Goal: Task Accomplishment & Management: Use online tool/utility

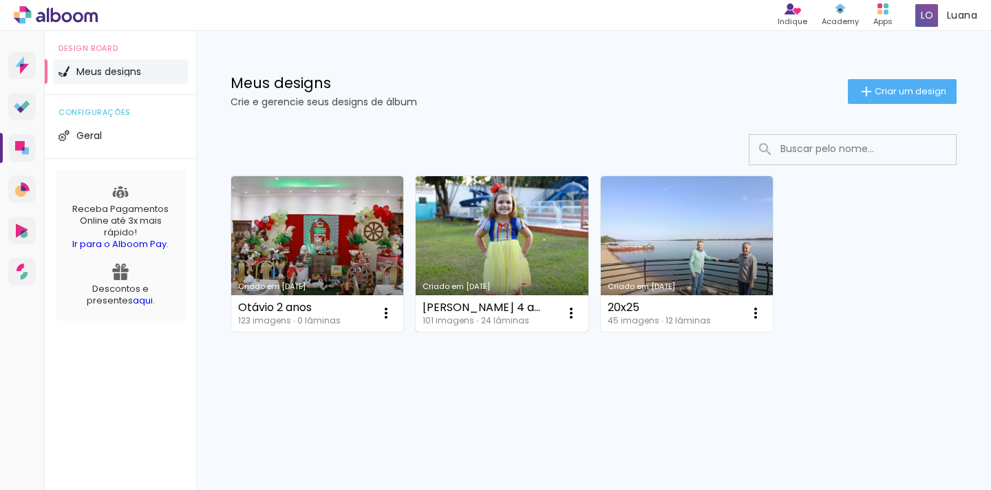
click at [490, 265] on link "Criado em [DATE]" at bounding box center [502, 253] width 172 height 155
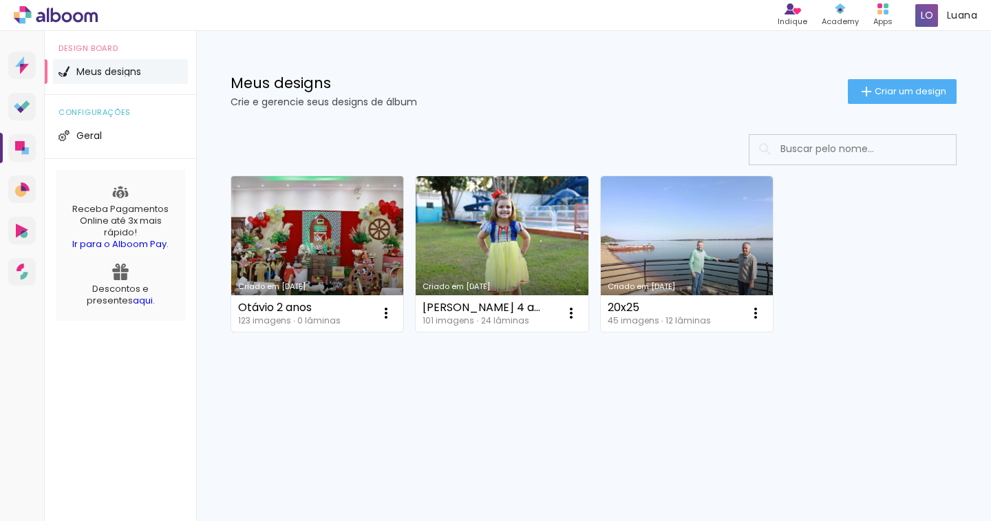
click at [364, 266] on link "Criado em [DATE]" at bounding box center [317, 253] width 172 height 155
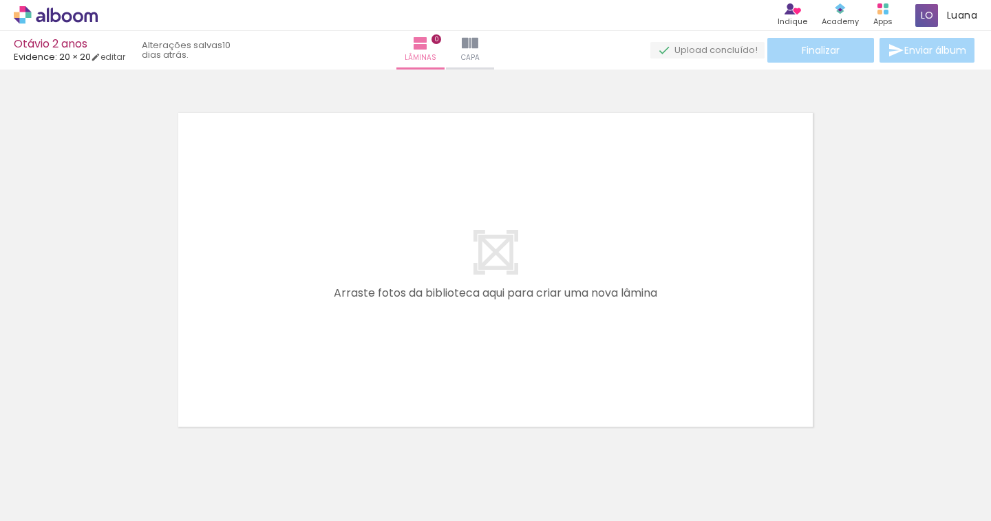
scroll to position [43, 0]
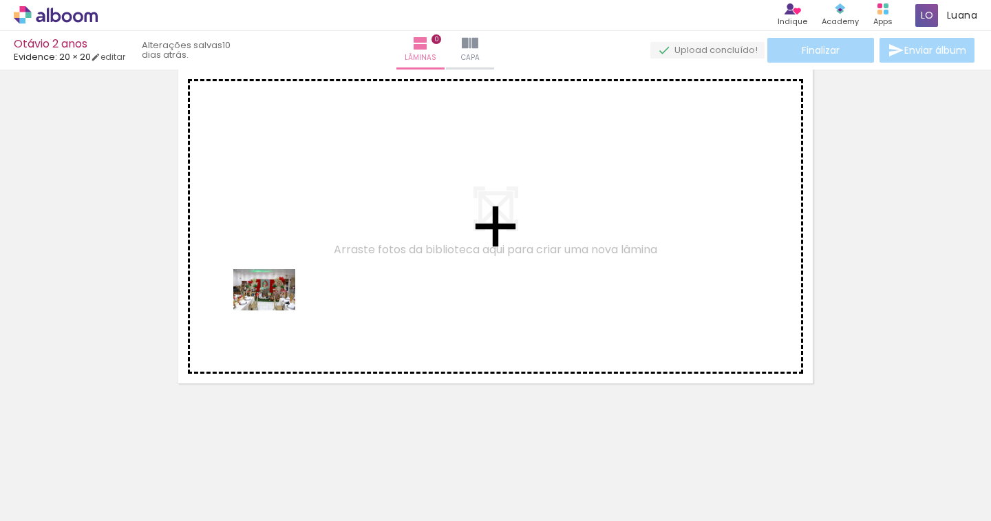
drag, startPoint x: 142, startPoint y: 477, endPoint x: 274, endPoint y: 310, distance: 212.5
click at [274, 310] on quentale-workspace at bounding box center [495, 260] width 991 height 521
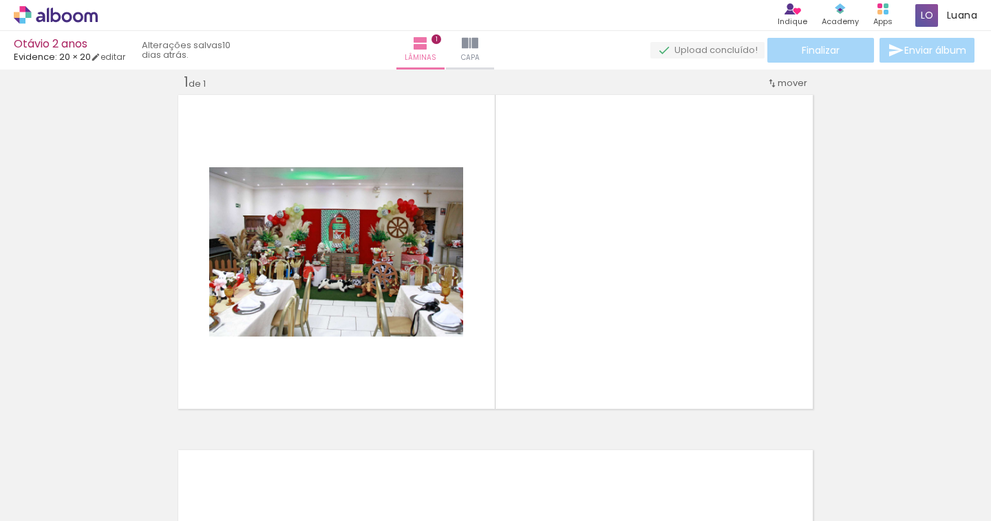
scroll to position [17, 0]
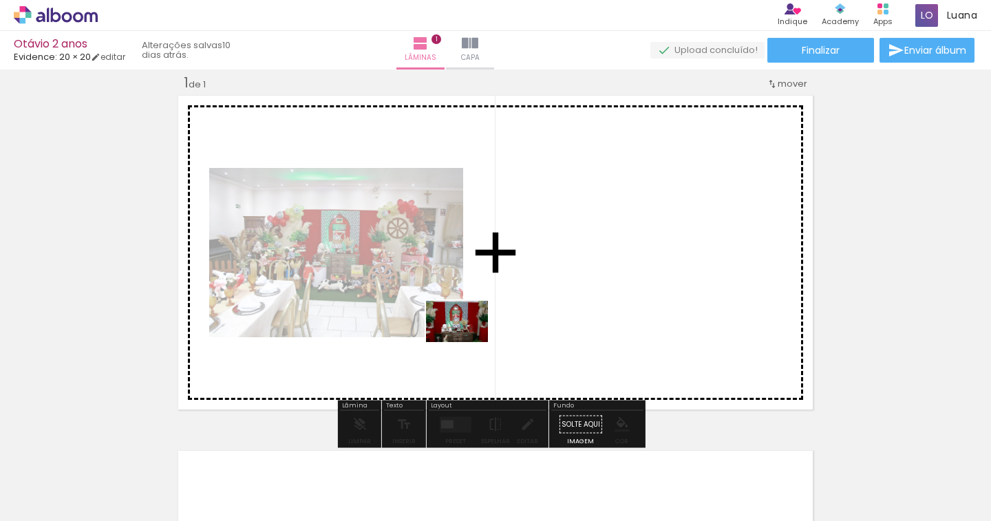
drag, startPoint x: 246, startPoint y: 473, endPoint x: 467, endPoint y: 342, distance: 256.6
click at [467, 342] on quentale-workspace at bounding box center [495, 260] width 991 height 521
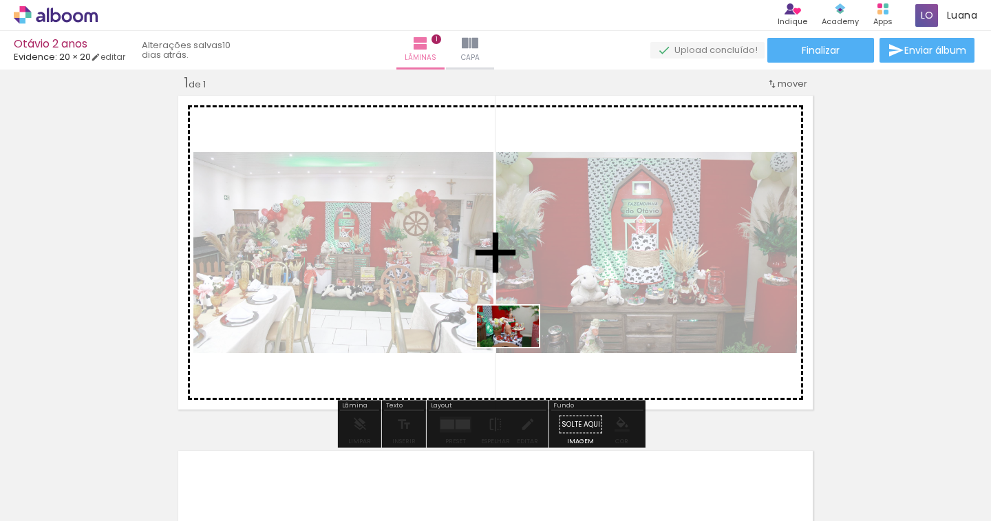
drag, startPoint x: 312, startPoint y: 491, endPoint x: 518, endPoint y: 347, distance: 251.9
click at [518, 347] on quentale-workspace at bounding box center [495, 260] width 991 height 521
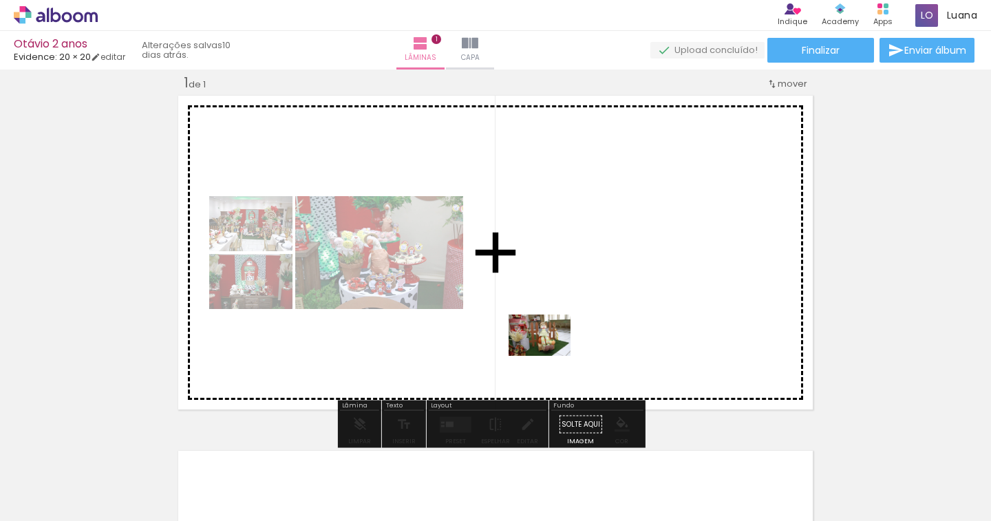
drag, startPoint x: 396, startPoint y: 466, endPoint x: 499, endPoint y: 435, distance: 107.7
click at [554, 351] on quentale-workspace at bounding box center [495, 260] width 991 height 521
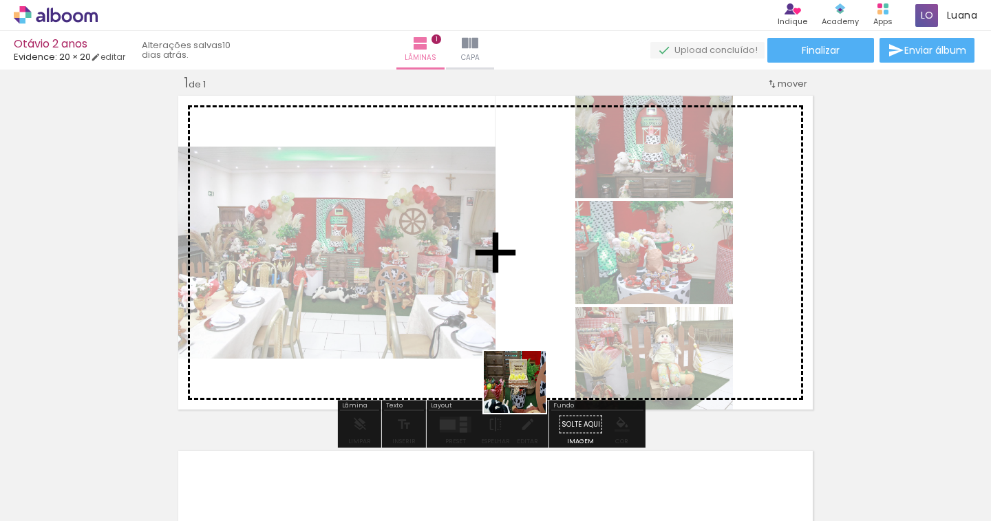
drag, startPoint x: 457, startPoint y: 477, endPoint x: 543, endPoint y: 358, distance: 146.8
click at [543, 358] on quentale-workspace at bounding box center [495, 260] width 991 height 521
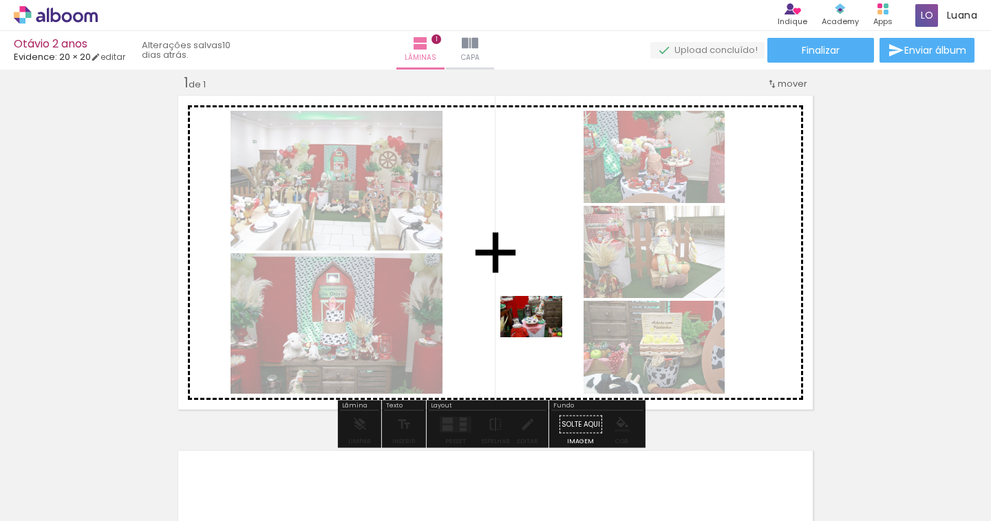
drag, startPoint x: 538, startPoint y: 418, endPoint x: 541, endPoint y: 337, distance: 80.6
click at [541, 337] on quentale-workspace at bounding box center [495, 260] width 991 height 521
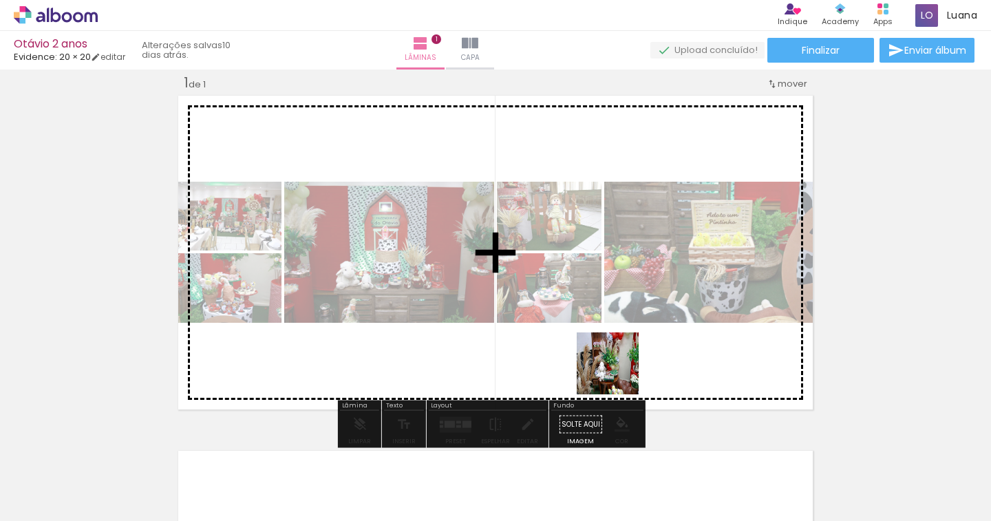
drag, startPoint x: 593, startPoint y: 473, endPoint x: 618, endPoint y: 374, distance: 102.1
click at [618, 374] on quentale-workspace at bounding box center [495, 260] width 991 height 521
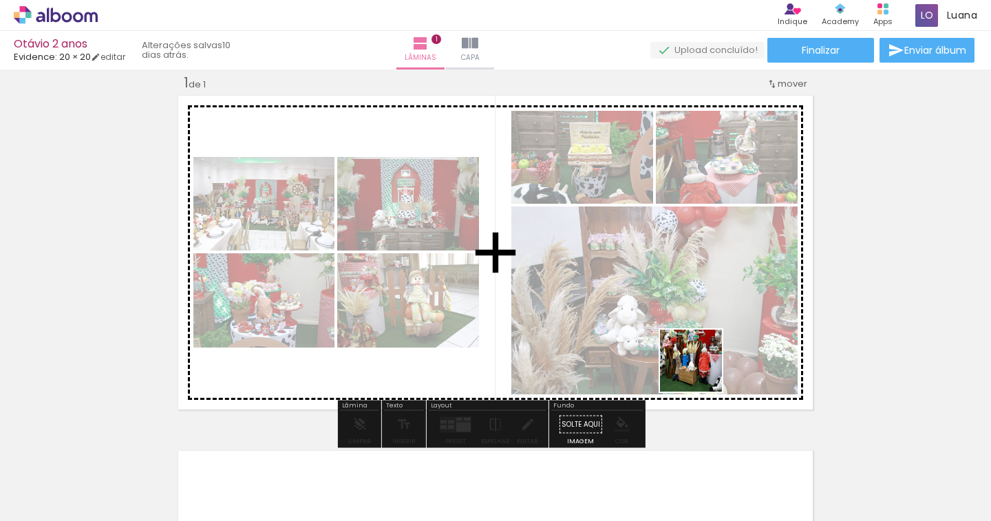
drag, startPoint x: 698, startPoint y: 404, endPoint x: 725, endPoint y: 412, distance: 28.7
click at [704, 350] on quentale-workspace at bounding box center [495, 260] width 991 height 521
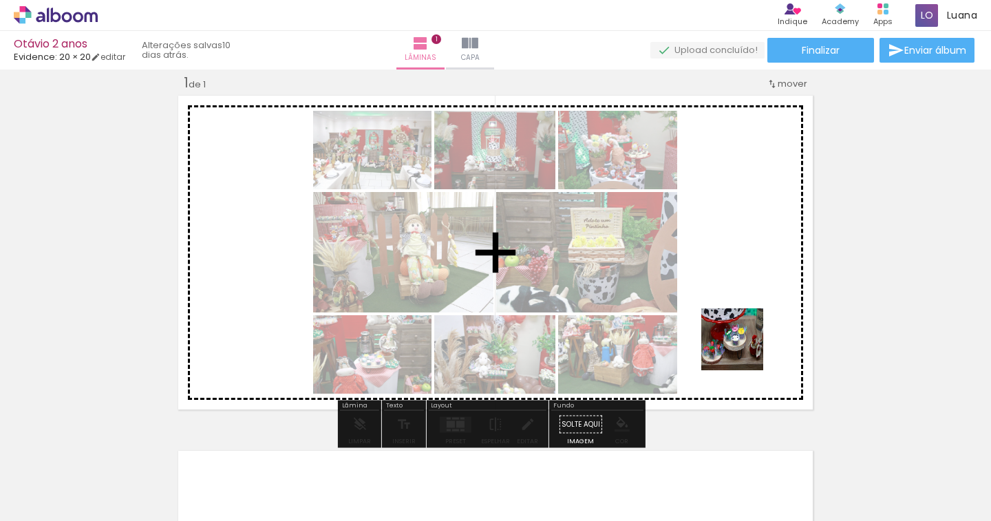
drag, startPoint x: 750, startPoint y: 476, endPoint x: 742, endPoint y: 349, distance: 126.8
click at [742, 349] on quentale-workspace at bounding box center [495, 260] width 991 height 521
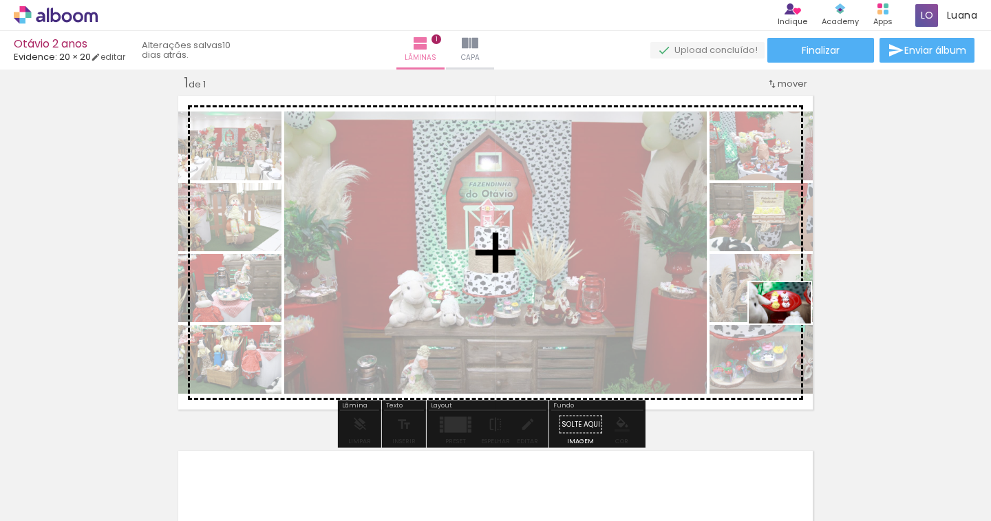
drag, startPoint x: 847, startPoint y: 435, endPoint x: 785, endPoint y: 320, distance: 130.5
click at [785, 320] on quentale-workspace at bounding box center [495, 260] width 991 height 521
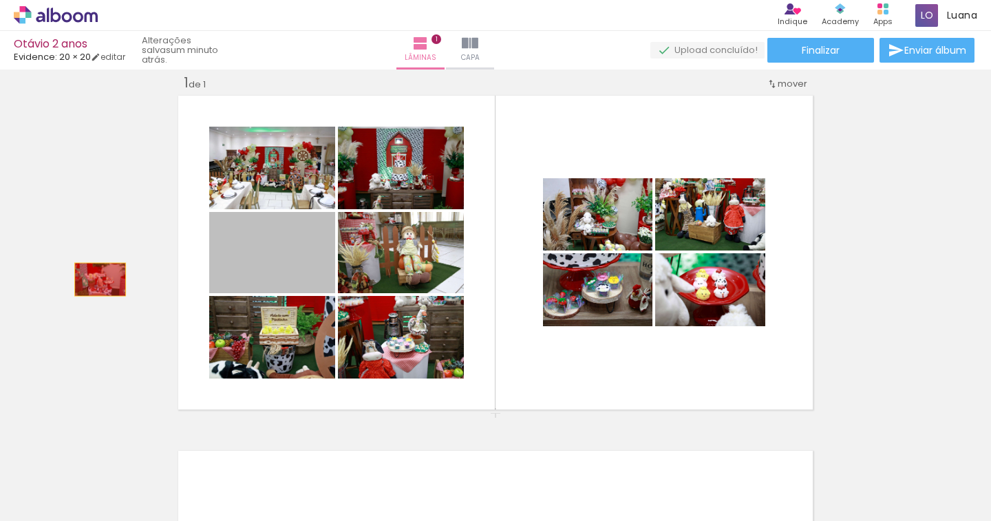
drag, startPoint x: 270, startPoint y: 266, endPoint x: 94, endPoint y: 279, distance: 176.0
click at [94, 279] on div "Inserir lâmina 1 de 1" at bounding box center [495, 412] width 991 height 711
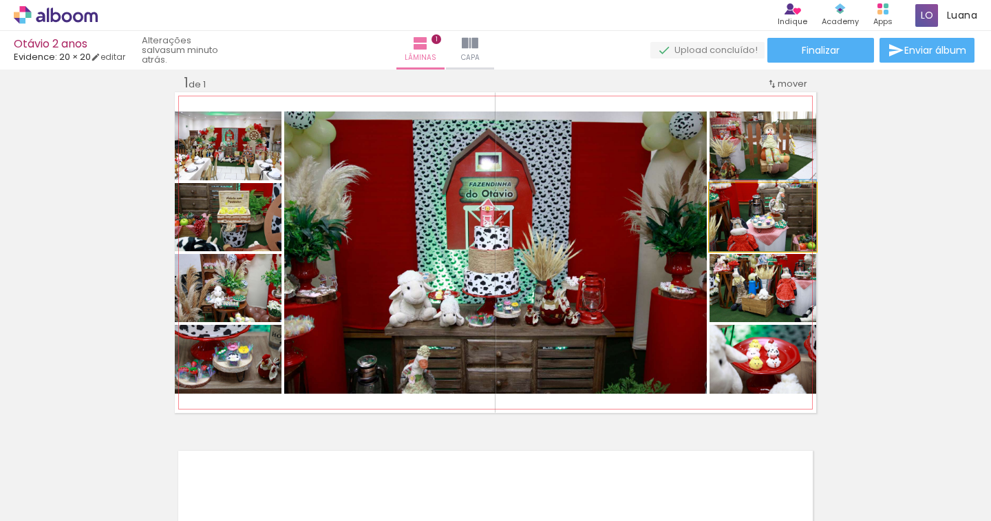
drag, startPoint x: 779, startPoint y: 226, endPoint x: 893, endPoint y: 219, distance: 114.4
click at [893, 219] on div "Inserir lâmina 1 de 1" at bounding box center [495, 412] width 991 height 711
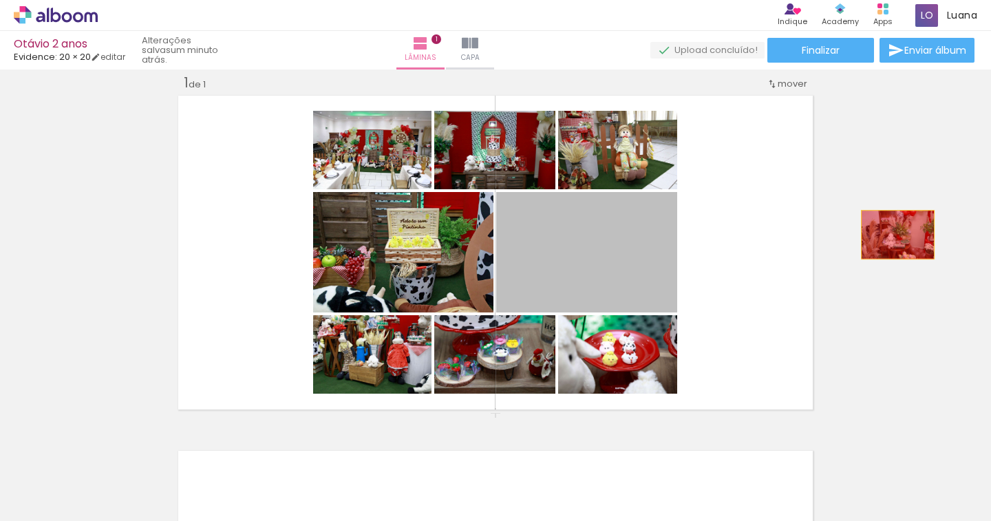
drag, startPoint x: 603, startPoint y: 244, endPoint x: 663, endPoint y: 246, distance: 59.9
click at [920, 234] on div "Inserir lâmina 1 de 1" at bounding box center [495, 412] width 991 height 711
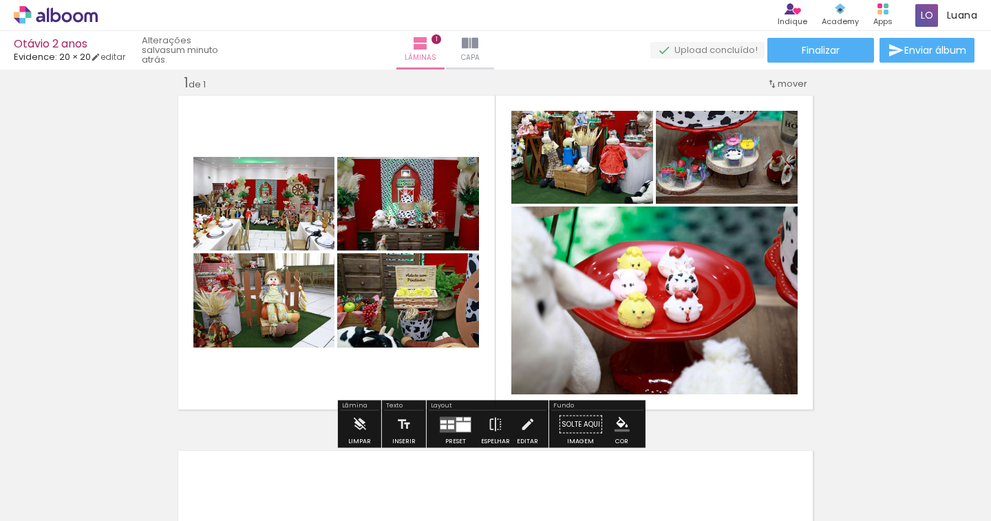
drag, startPoint x: 625, startPoint y: 270, endPoint x: 762, endPoint y: 211, distance: 148.9
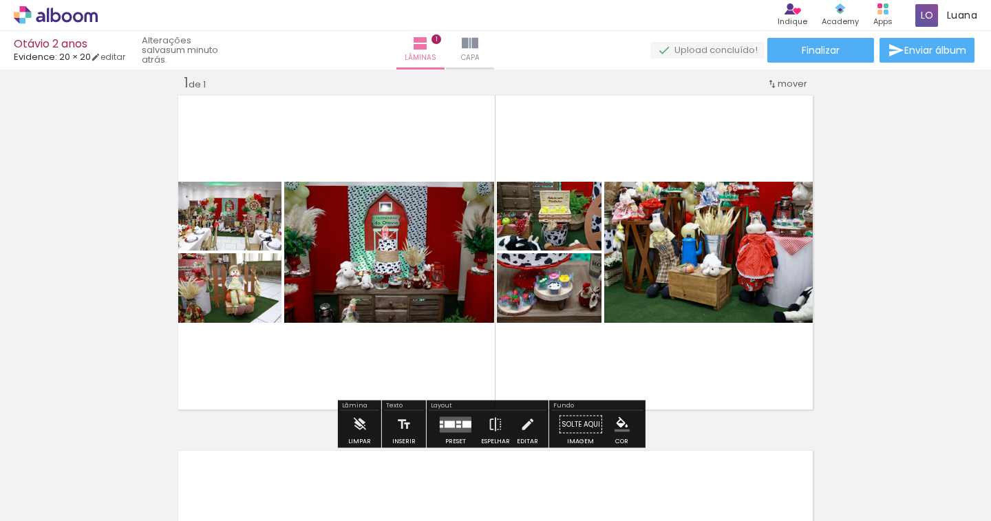
drag, startPoint x: 882, startPoint y: 217, endPoint x: 663, endPoint y: 217, distance: 218.8
click at [914, 217] on div "Inserir lâmina 1 de 1" at bounding box center [495, 412] width 991 height 711
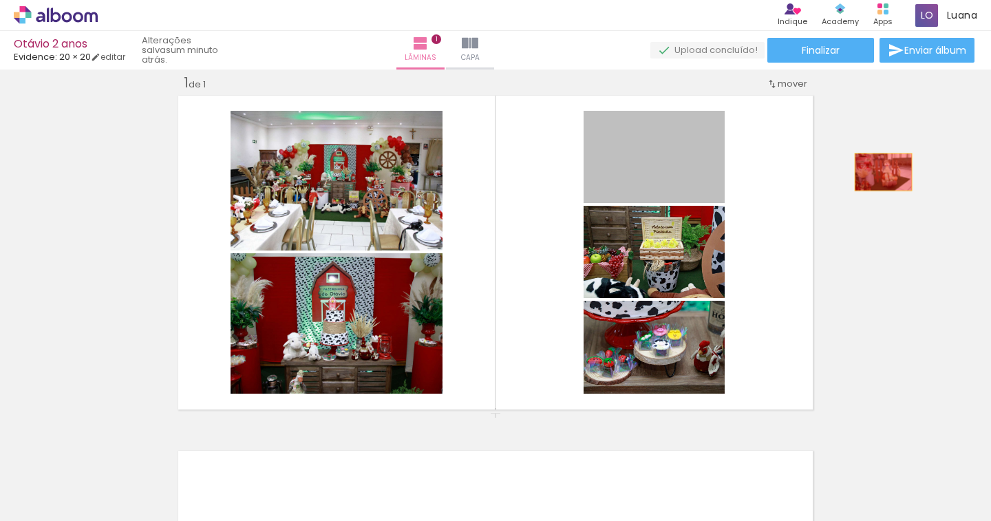
drag, startPoint x: 664, startPoint y: 171, endPoint x: 730, endPoint y: 210, distance: 76.5
click at [879, 172] on div "Inserir lâmina 1 de 1" at bounding box center [495, 412] width 991 height 711
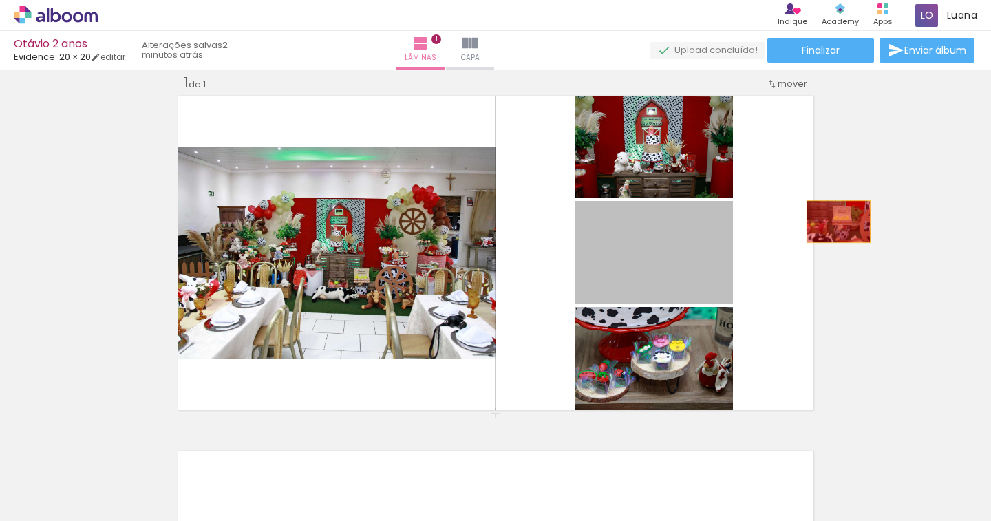
drag, startPoint x: 668, startPoint y: 221, endPoint x: 776, endPoint y: 218, distance: 108.0
click at [876, 222] on div "Inserir lâmina 1 de 1" at bounding box center [495, 412] width 991 height 711
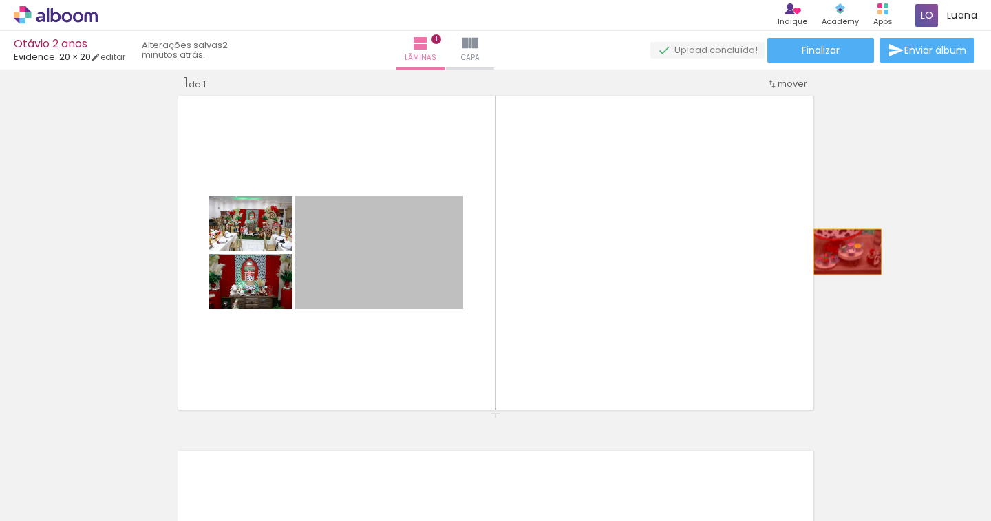
drag, startPoint x: 425, startPoint y: 251, endPoint x: 863, endPoint y: 249, distance: 437.5
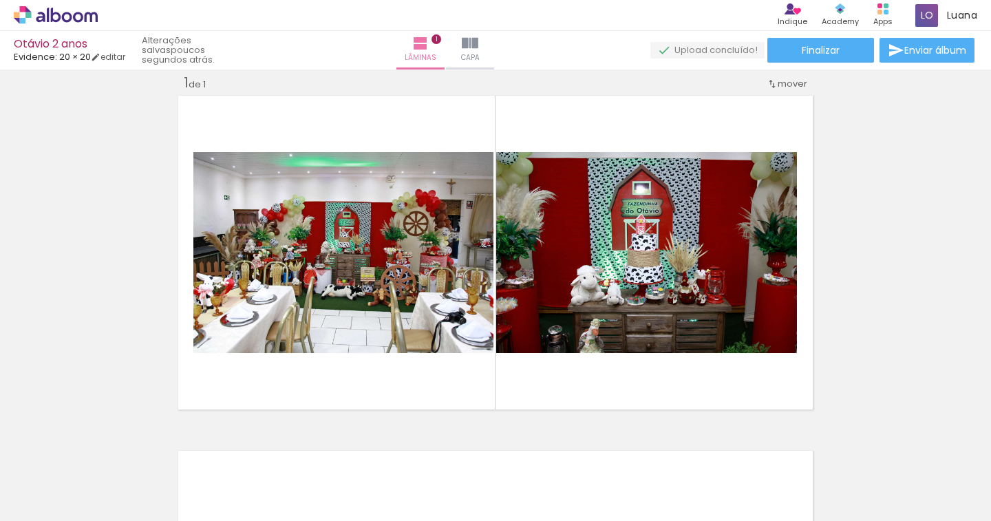
scroll to position [0, 440]
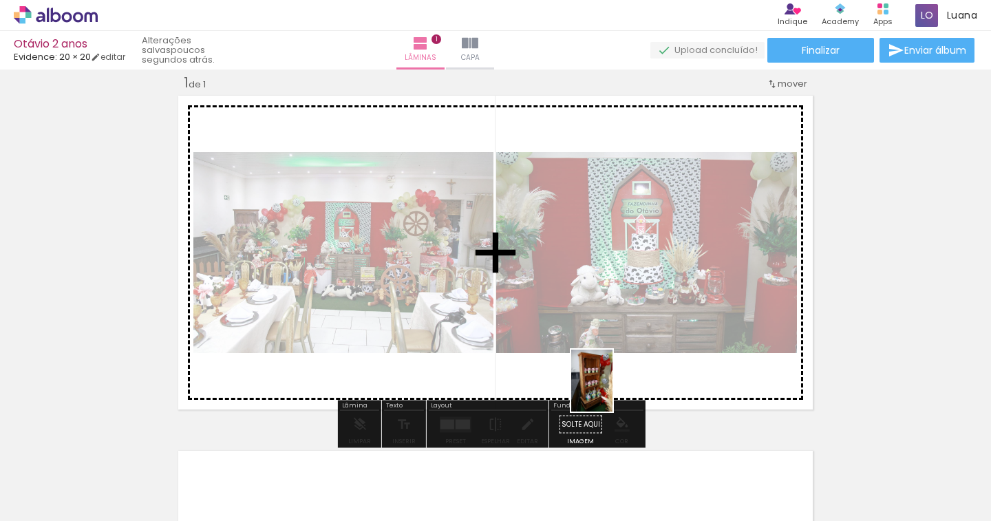
drag, startPoint x: 621, startPoint y: 470, endPoint x: 612, endPoint y: 391, distance: 79.6
click at [612, 391] on quentale-workspace at bounding box center [495, 260] width 991 height 521
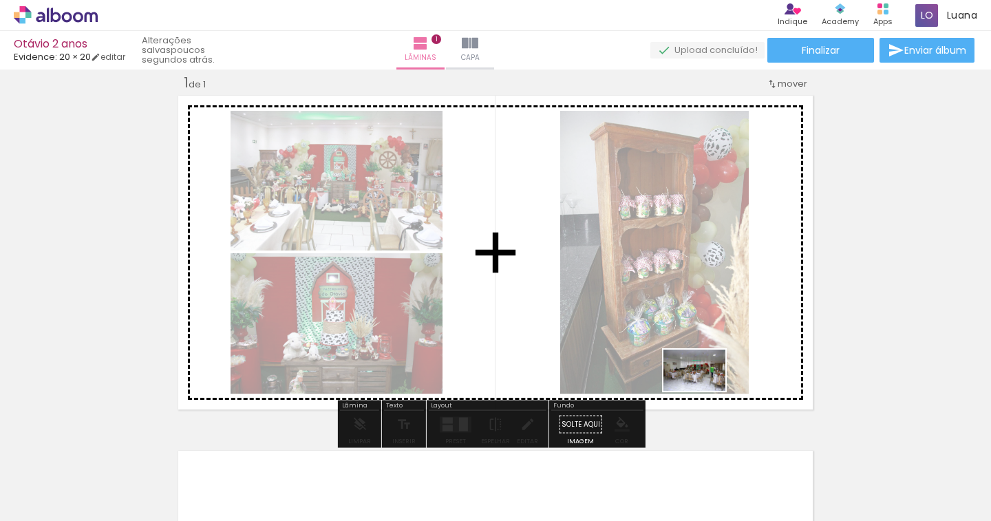
drag, startPoint x: 703, startPoint y: 465, endPoint x: 704, endPoint y: 388, distance: 77.1
click at [704, 388] on quentale-workspace at bounding box center [495, 260] width 991 height 521
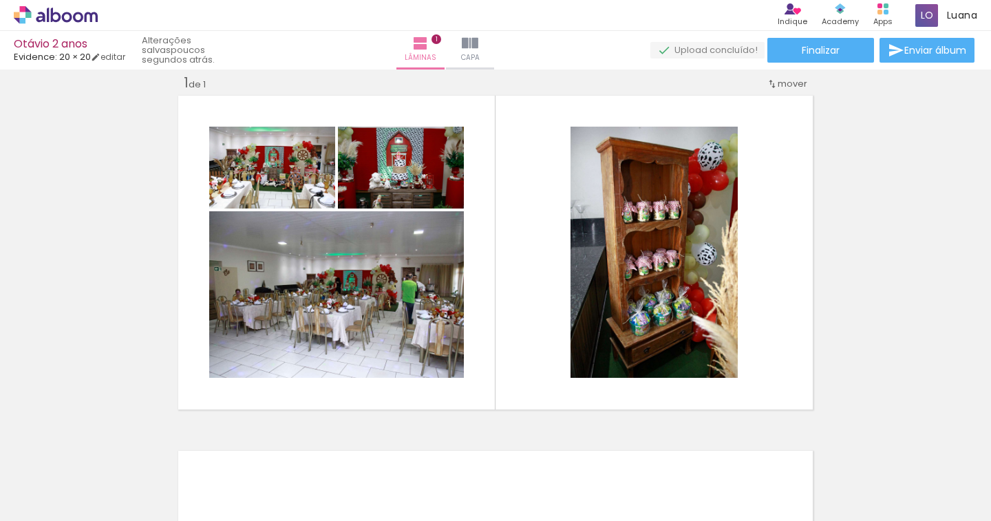
scroll to position [0, 0]
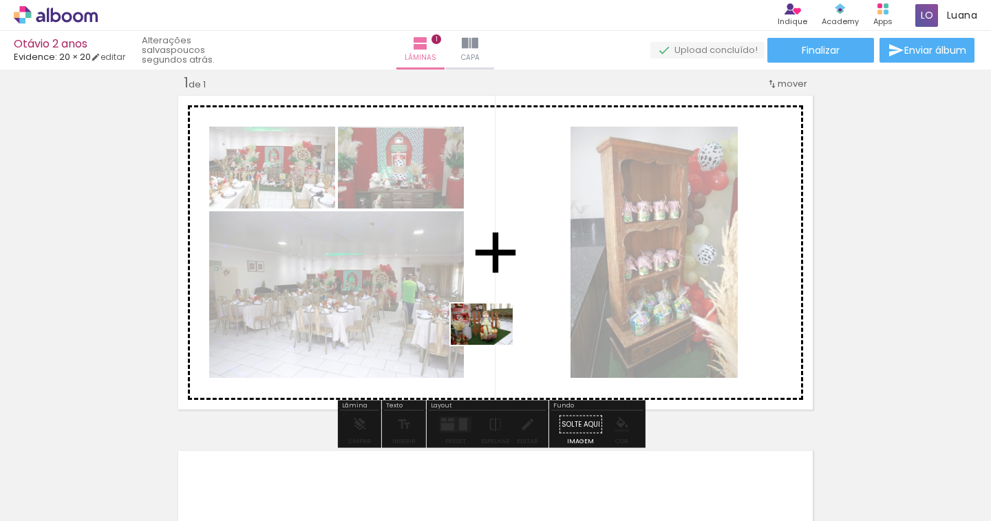
drag, startPoint x: 400, startPoint y: 466, endPoint x: 492, endPoint y: 345, distance: 152.7
click at [492, 345] on quentale-workspace at bounding box center [495, 260] width 991 height 521
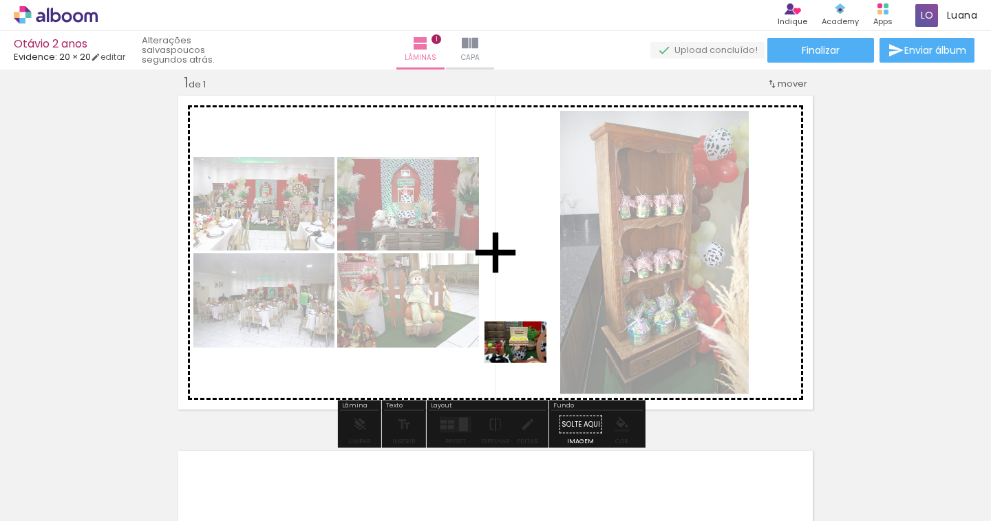
drag, startPoint x: 471, startPoint y: 477, endPoint x: 526, endPoint y: 363, distance: 127.1
click at [526, 363] on quentale-workspace at bounding box center [495, 260] width 991 height 521
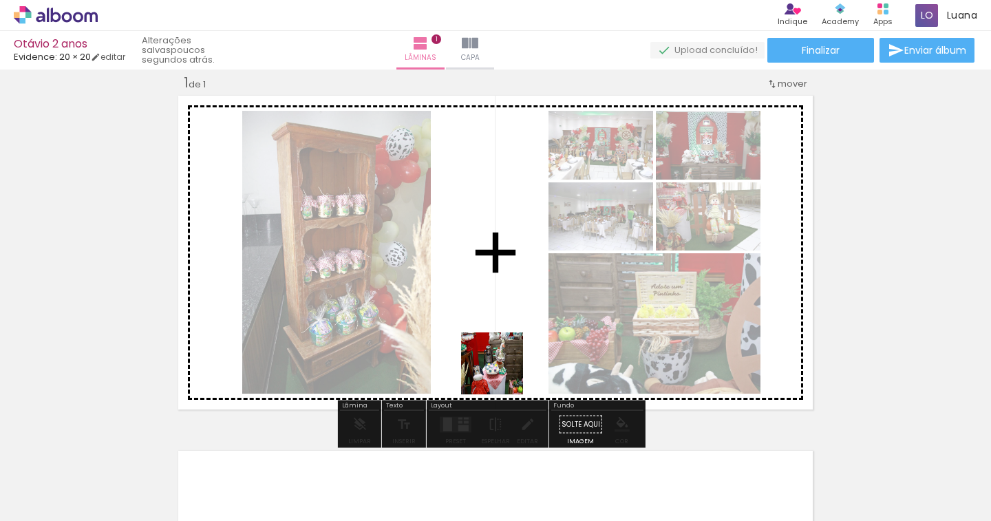
drag, startPoint x: 528, startPoint y: 468, endPoint x: 502, endPoint y: 373, distance: 98.7
click at [502, 373] on quentale-workspace at bounding box center [495, 260] width 991 height 521
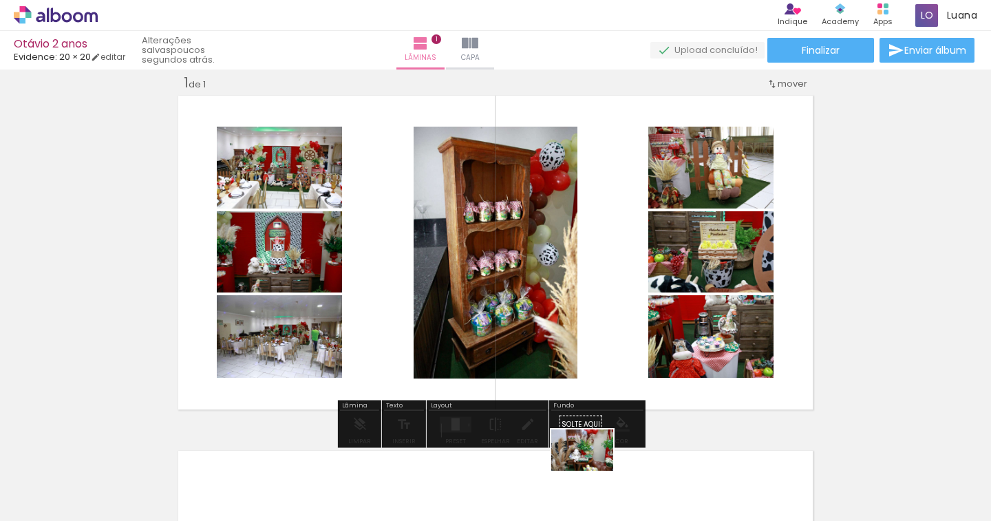
drag, startPoint x: 595, startPoint y: 493, endPoint x: 593, endPoint y: 484, distance: 8.5
click at [593, 481] on div at bounding box center [600, 473] width 68 height 45
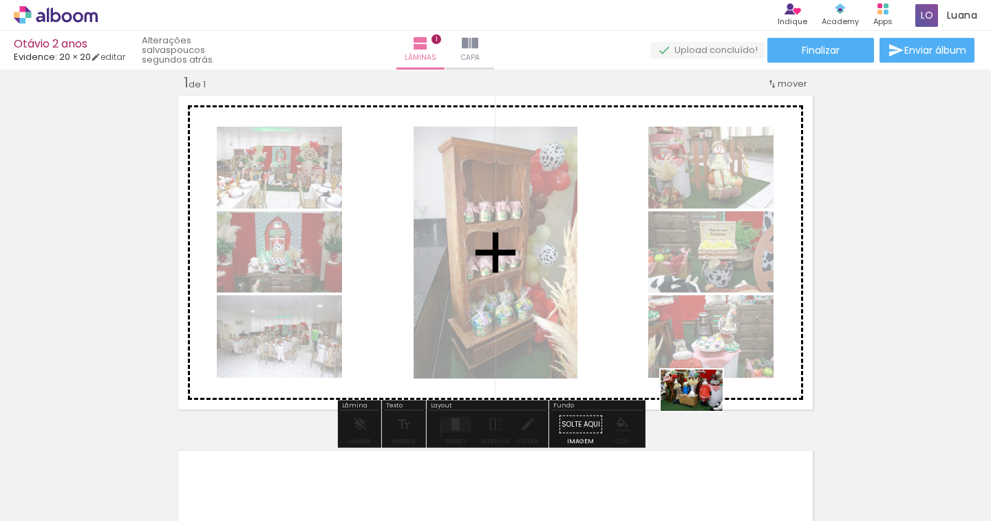
drag, startPoint x: 716, startPoint y: 484, endPoint x: 702, endPoint y: 382, distance: 102.8
click at [702, 382] on quentale-workspace at bounding box center [495, 260] width 991 height 521
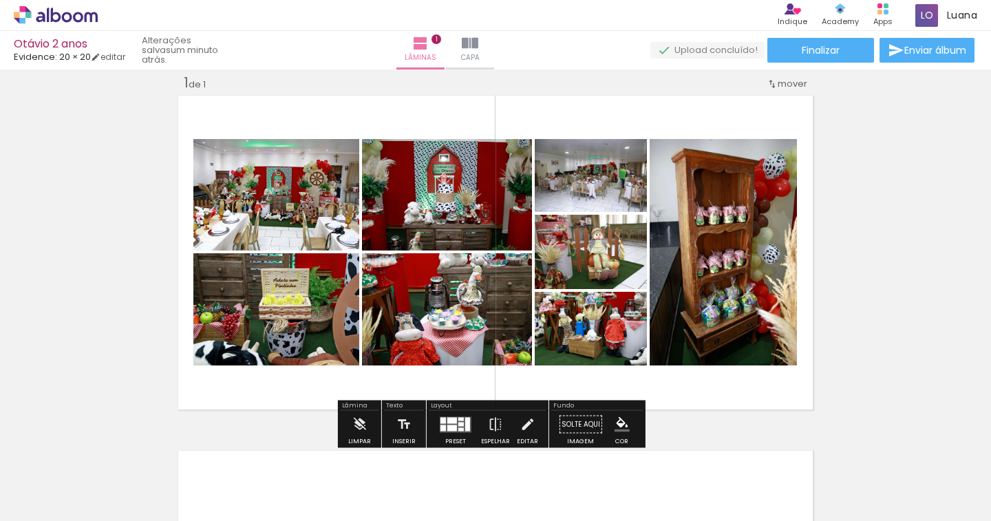
click at [447, 418] on div at bounding box center [452, 420] width 10 height 6
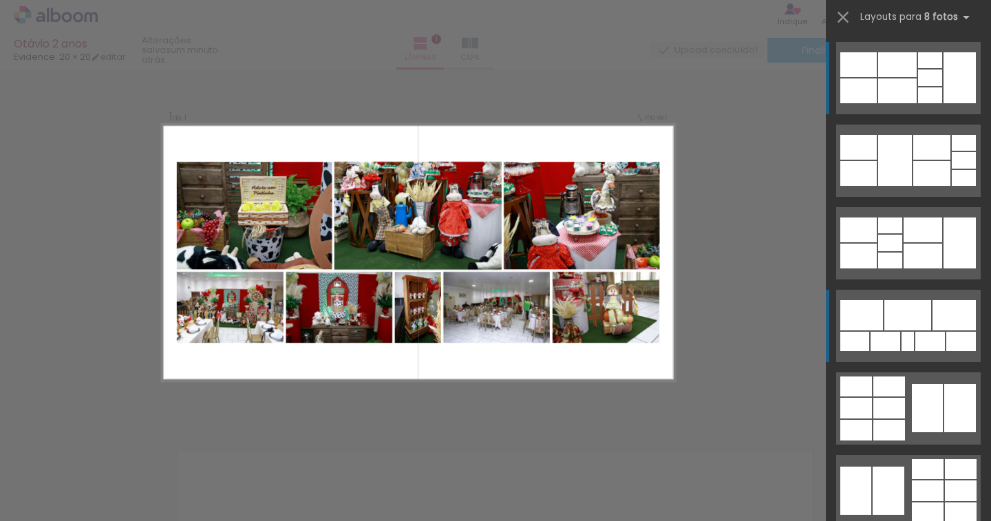
click at [910, 77] on div at bounding box center [897, 64] width 39 height 25
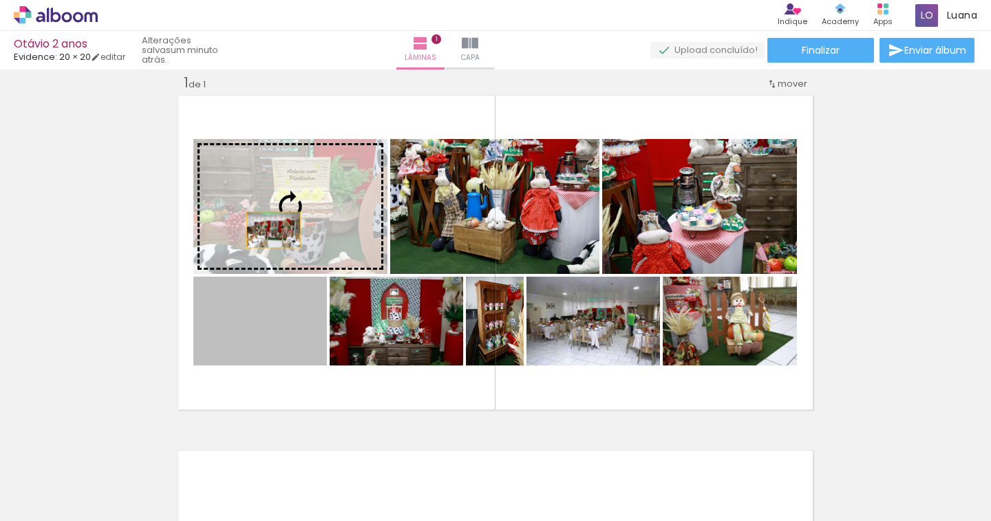
drag, startPoint x: 260, startPoint y: 324, endPoint x: 268, endPoint y: 230, distance: 94.6
click at [0, 0] on slot at bounding box center [0, 0] width 0 height 0
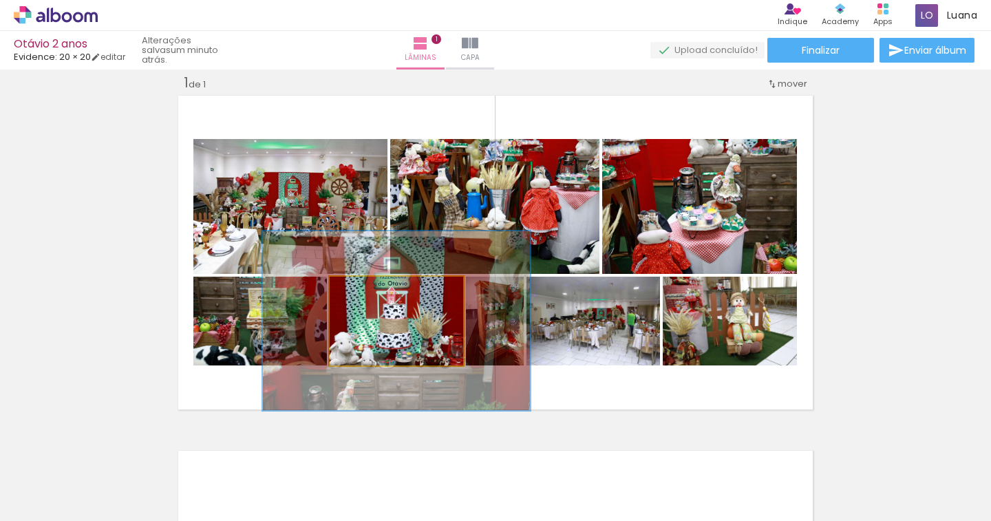
drag, startPoint x: 401, startPoint y: 295, endPoint x: 461, endPoint y: 204, distance: 109.3
type paper-slider "200"
click at [0, 0] on slot at bounding box center [0, 0] width 0 height 0
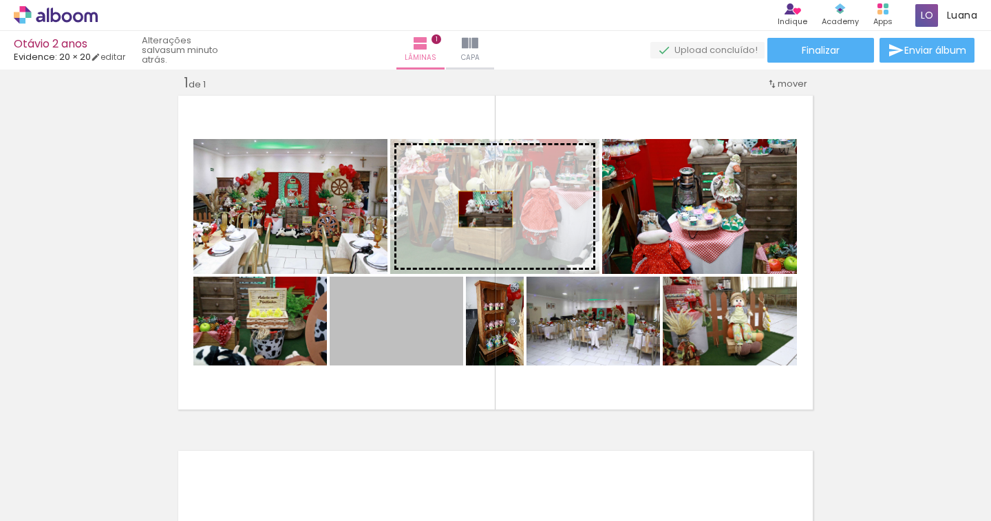
drag, startPoint x: 414, startPoint y: 310, endPoint x: 483, endPoint y: 202, distance: 128.1
click at [0, 0] on slot at bounding box center [0, 0] width 0 height 0
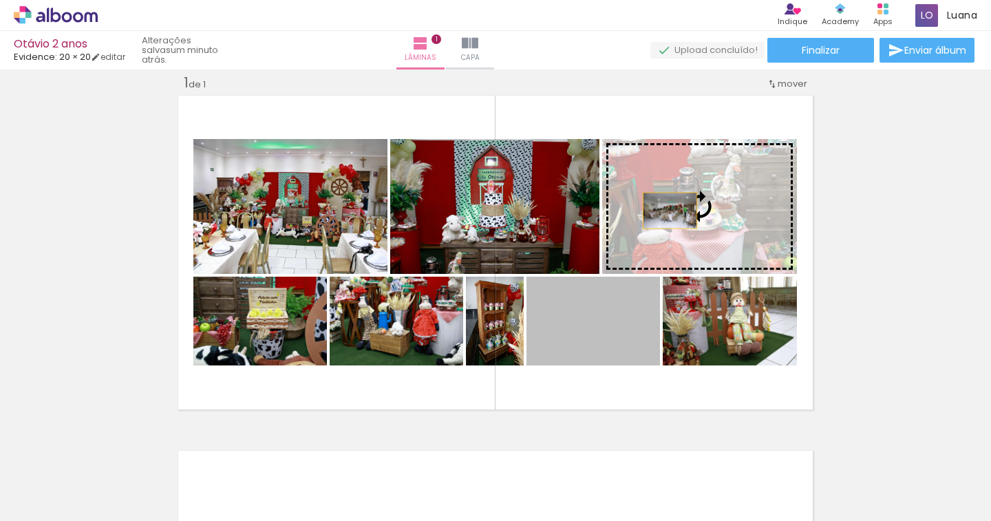
drag, startPoint x: 574, startPoint y: 310, endPoint x: 680, endPoint y: 192, distance: 158.8
click at [0, 0] on slot at bounding box center [0, 0] width 0 height 0
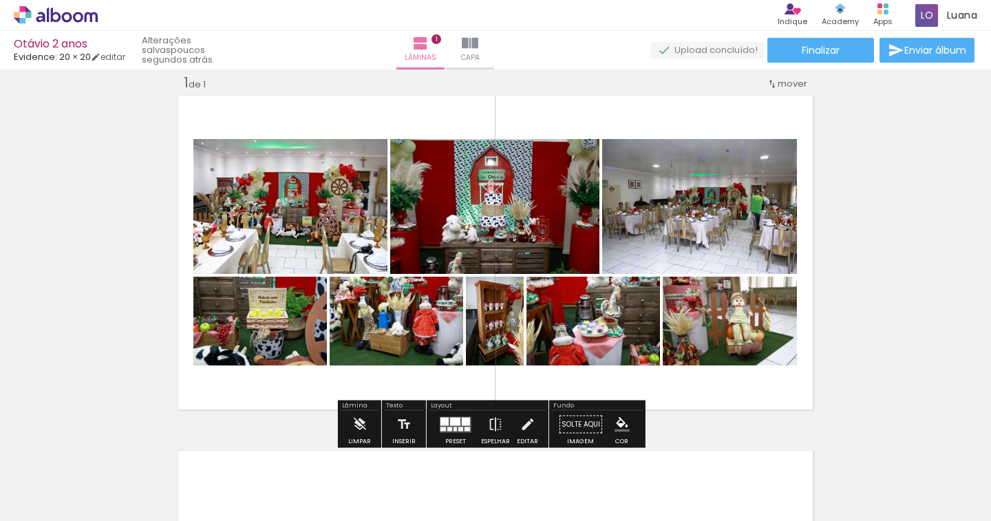
click at [446, 431] on quentale-layouter at bounding box center [456, 424] width 32 height 16
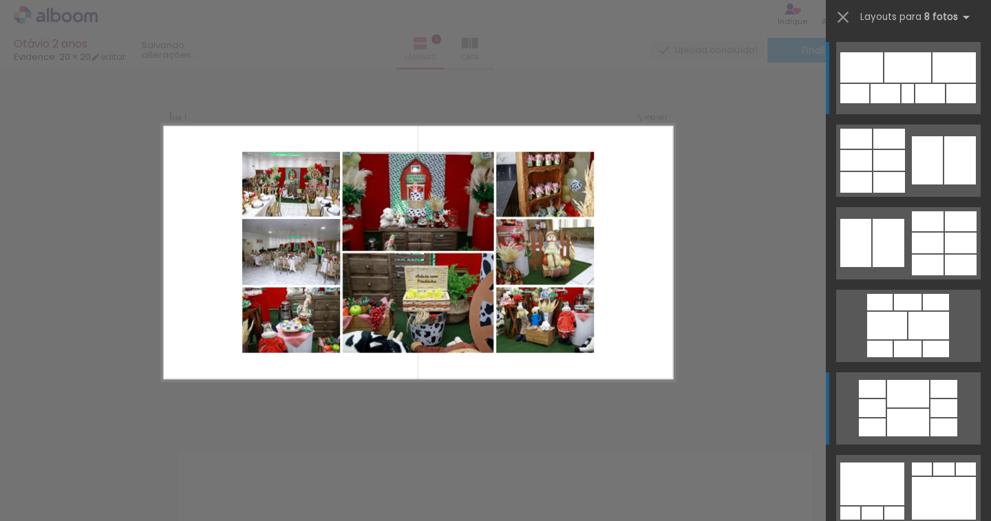
scroll to position [316, 0]
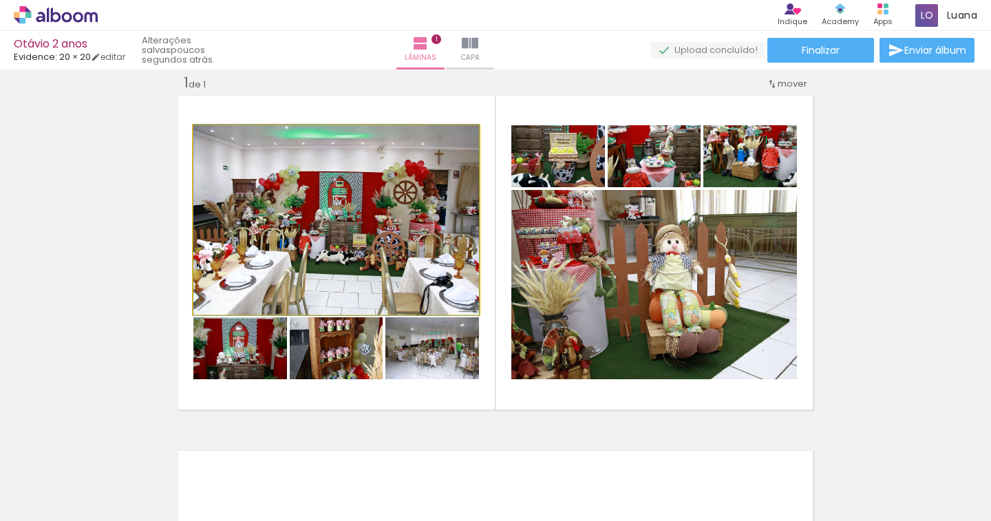
click at [337, 201] on quentale-photo at bounding box center [336, 219] width 286 height 189
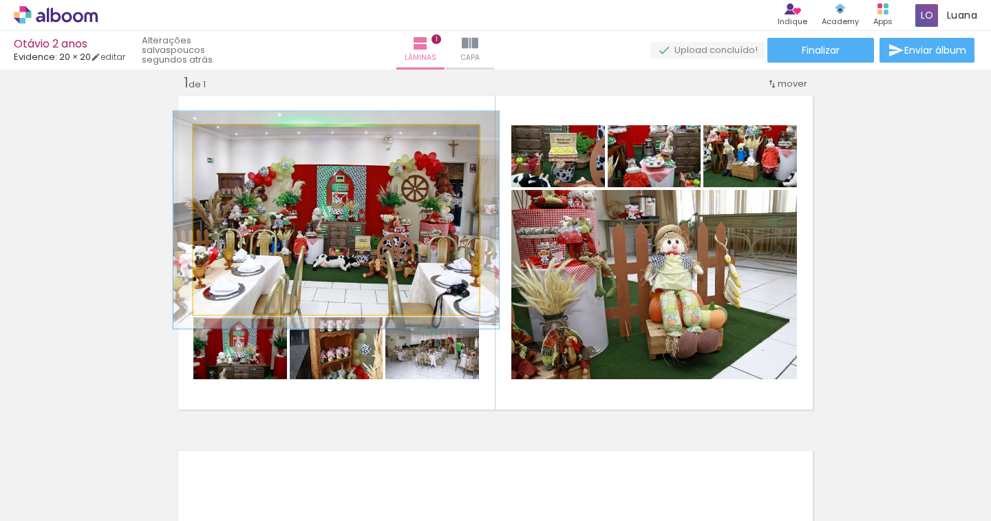
drag, startPoint x: 226, startPoint y: 140, endPoint x: 233, endPoint y: 140, distance: 6.9
type paper-slider "114"
click at [233, 140] on div at bounding box center [233, 140] width 22 height 22
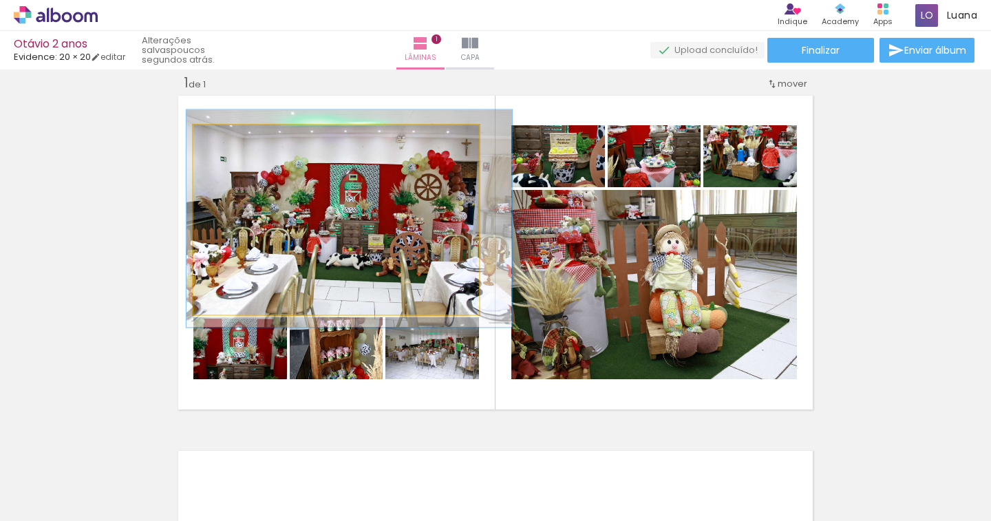
drag, startPoint x: 266, startPoint y: 186, endPoint x: 279, endPoint y: 184, distance: 12.5
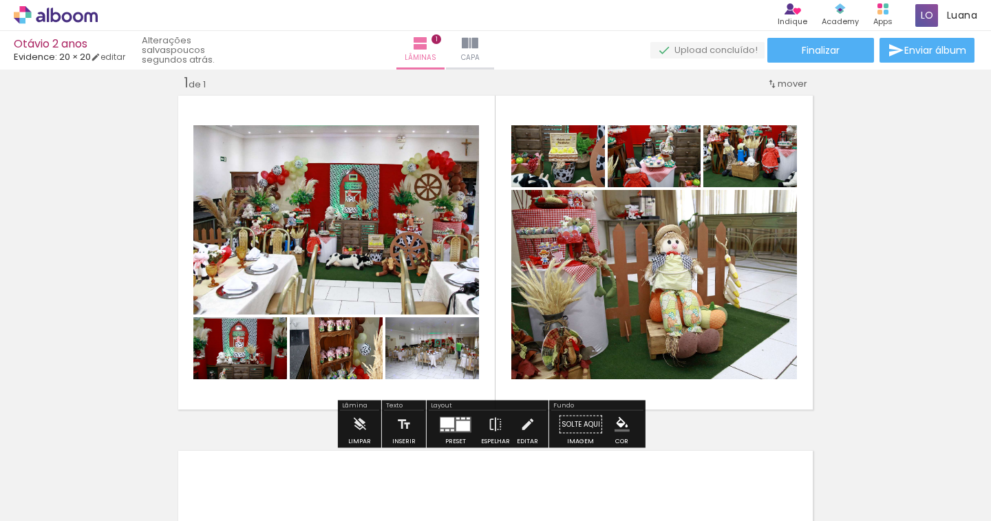
click at [325, 147] on div at bounding box center [333, 140] width 17 height 14
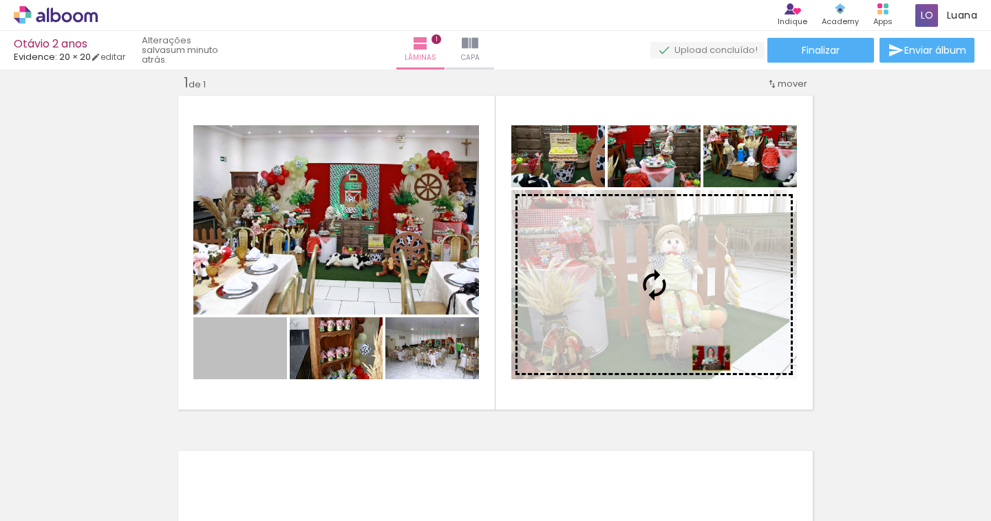
drag, startPoint x: 272, startPoint y: 358, endPoint x: 705, endPoint y: 358, distance: 433.4
click at [0, 0] on slot at bounding box center [0, 0] width 0 height 0
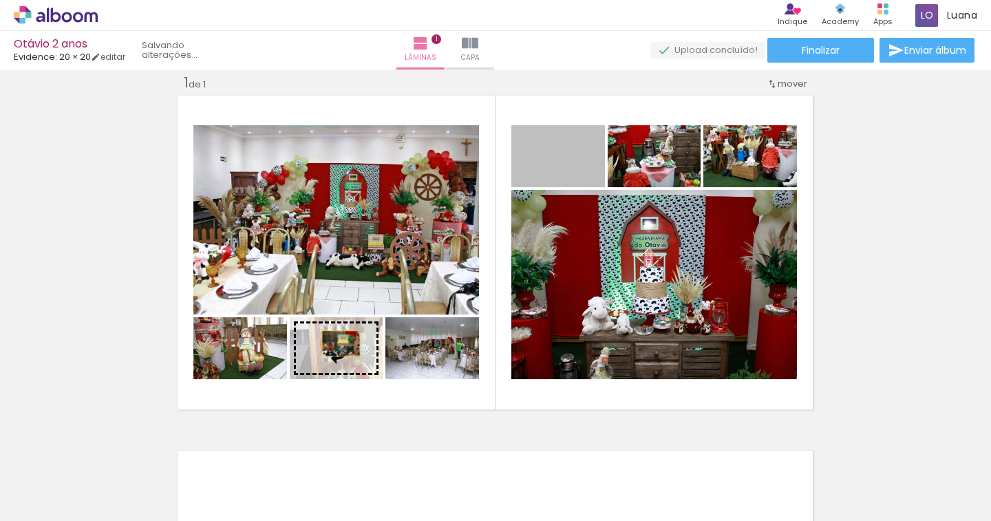
drag, startPoint x: 588, startPoint y: 166, endPoint x: 335, endPoint y: 343, distance: 308.6
click at [0, 0] on slot at bounding box center [0, 0] width 0 height 0
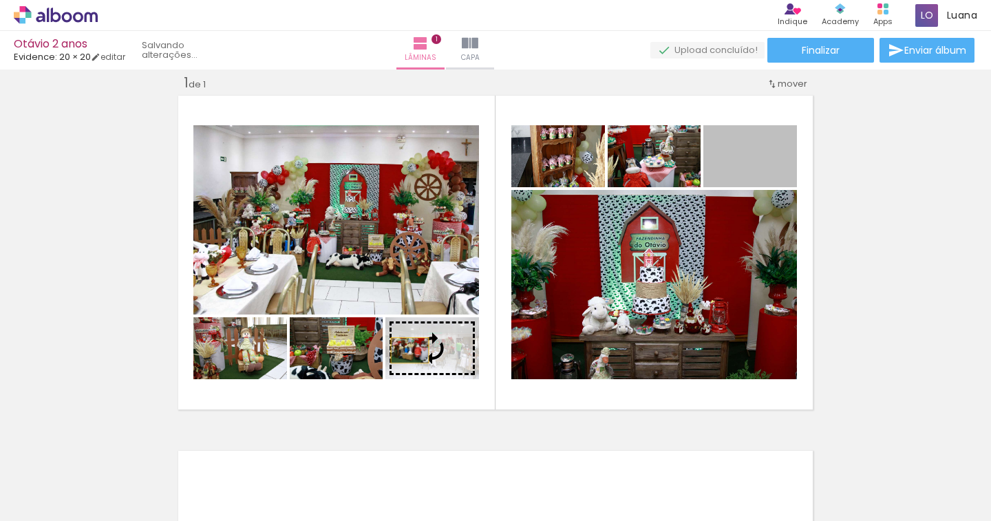
drag, startPoint x: 782, startPoint y: 165, endPoint x: 404, endPoint y: 350, distance: 420.6
click at [0, 0] on slot at bounding box center [0, 0] width 0 height 0
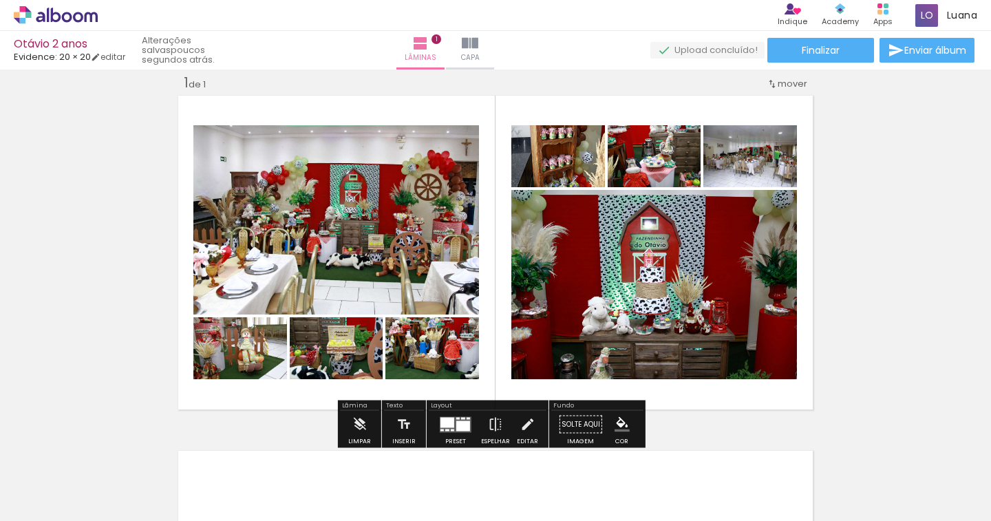
click at [519, 292] on quentale-photo at bounding box center [654, 284] width 286 height 189
click at [524, 257] on quentale-photo at bounding box center [654, 284] width 286 height 189
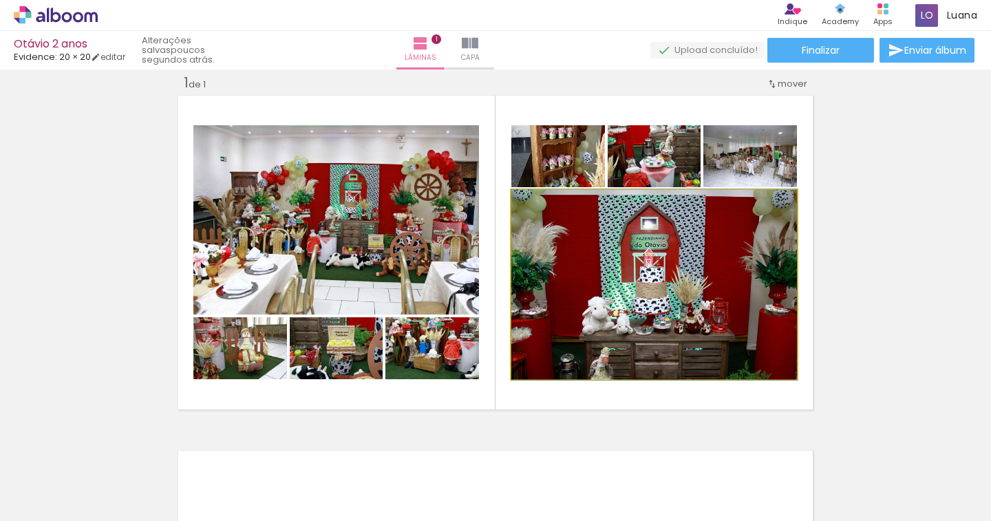
click at [524, 257] on quentale-photo at bounding box center [654, 284] width 286 height 189
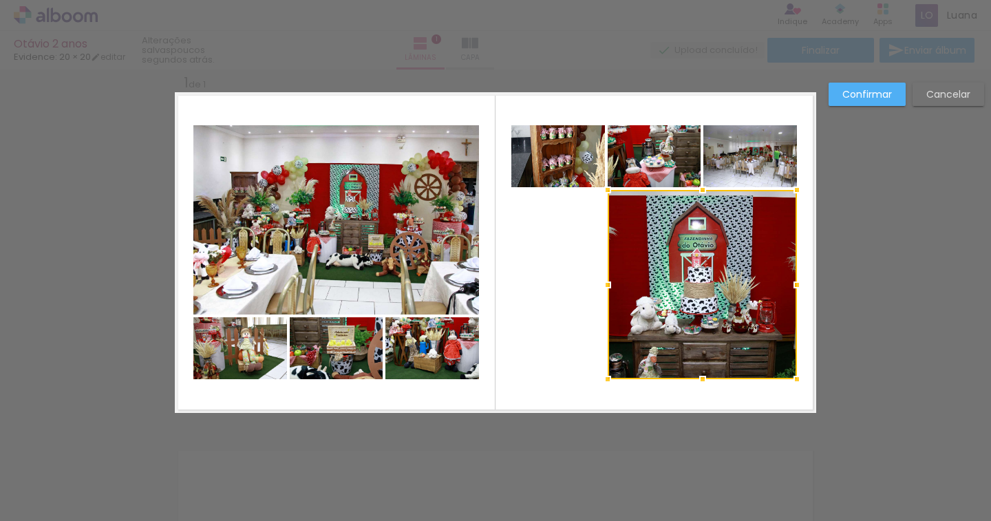
drag, startPoint x: 512, startPoint y: 286, endPoint x: 608, endPoint y: 287, distance: 96.3
click at [608, 287] on div at bounding box center [608, 285] width 28 height 28
click at [568, 171] on quentale-photo at bounding box center [558, 156] width 94 height 62
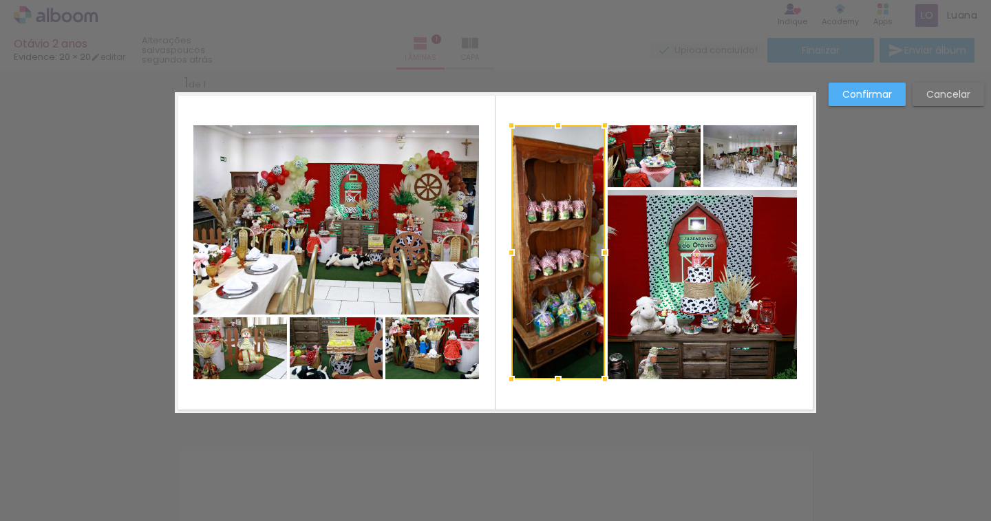
drag, startPoint x: 546, startPoint y: 186, endPoint x: 537, endPoint y: 378, distance: 192.2
click at [537, 378] on div at bounding box center [558, 252] width 94 height 254
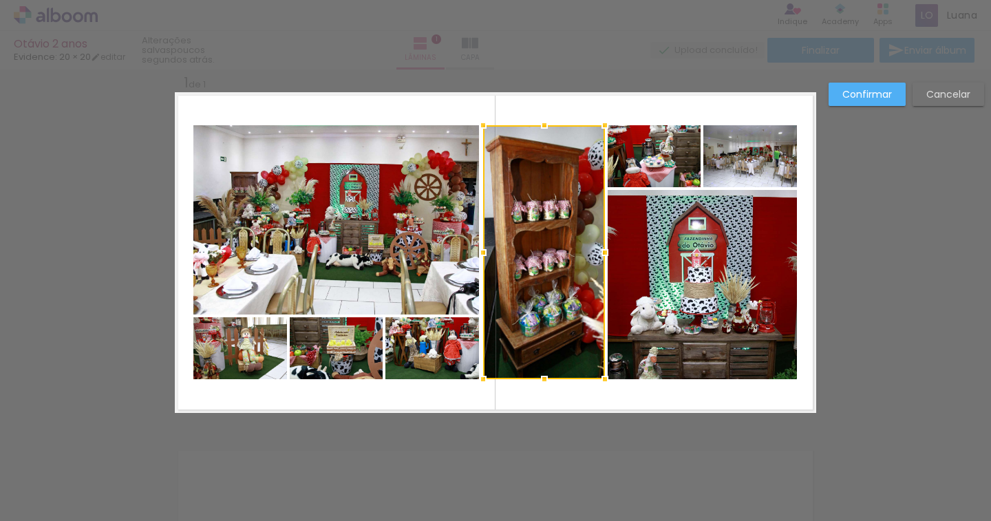
drag, startPoint x: 504, startPoint y: 256, endPoint x: 476, endPoint y: 259, distance: 28.4
click at [476, 259] on div at bounding box center [483, 253] width 28 height 28
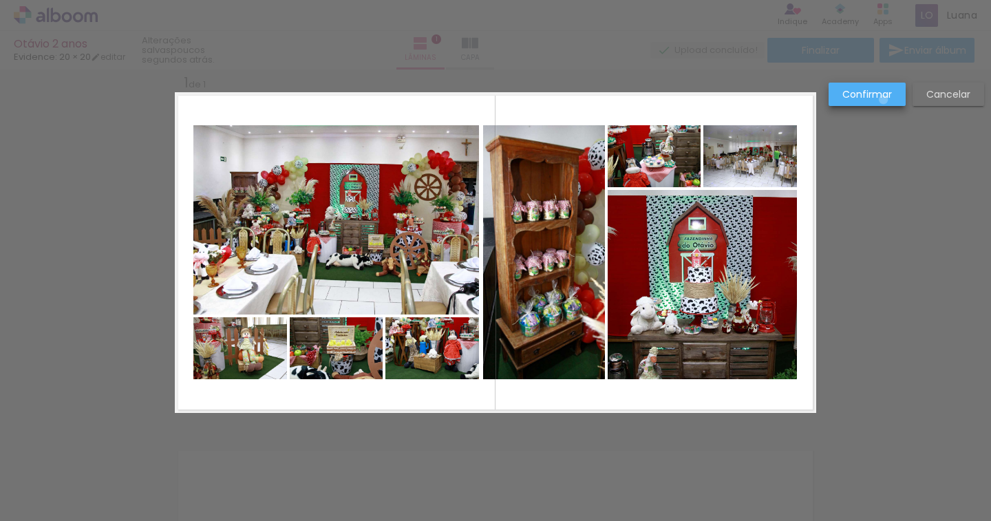
click at [0, 0] on slot "Confirmar" at bounding box center [0, 0] width 0 height 0
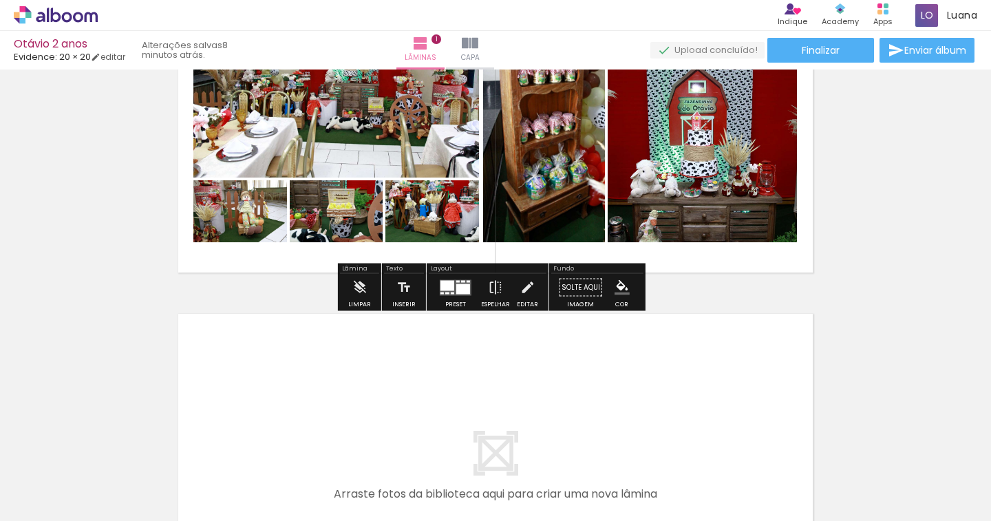
scroll to position [155, 0]
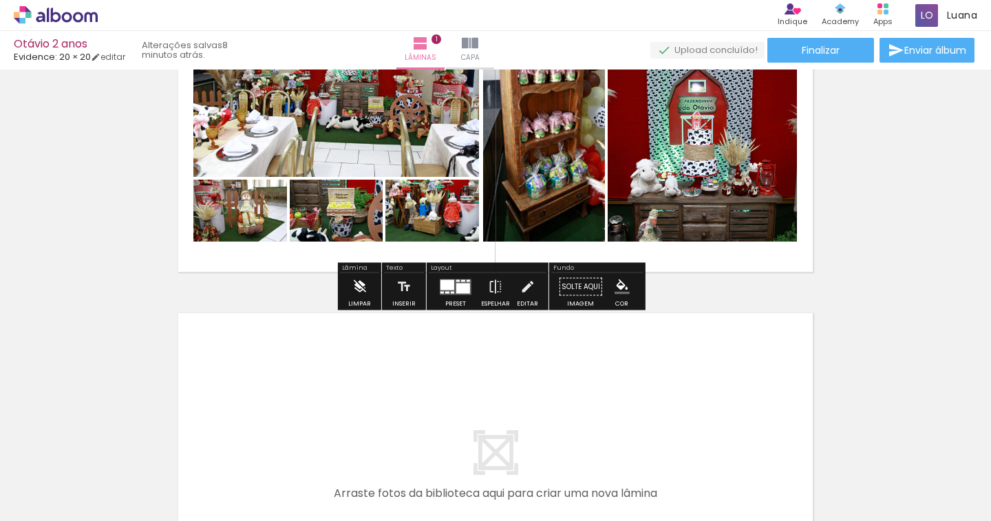
click at [361, 286] on iron-icon at bounding box center [359, 287] width 15 height 28
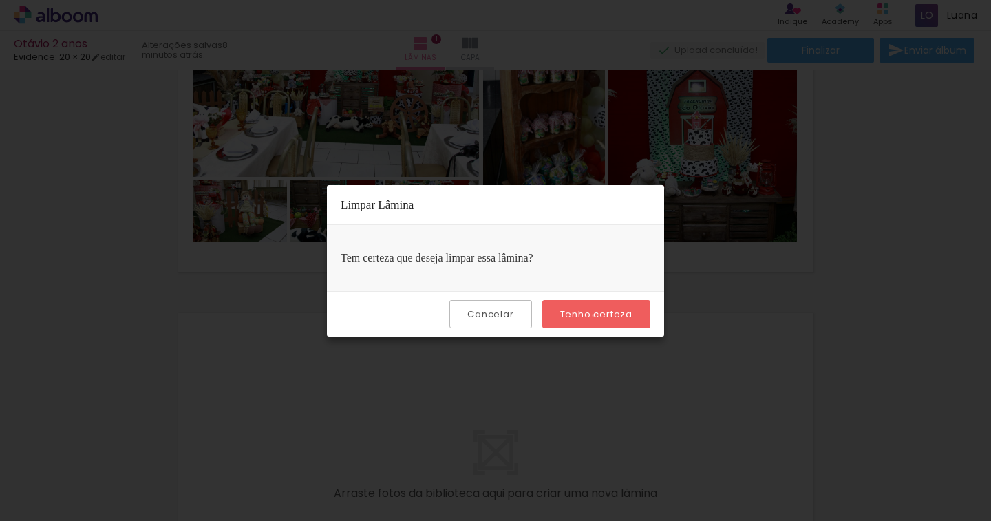
click at [0, 0] on slot "Tenho certeza" at bounding box center [0, 0] width 0 height 0
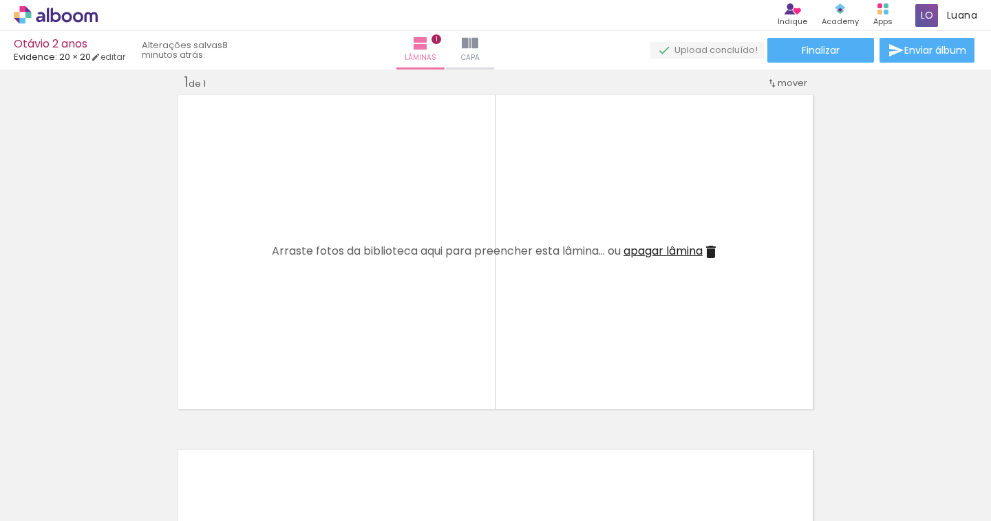
scroll to position [17, 0]
drag, startPoint x: 164, startPoint y: 477, endPoint x: 234, endPoint y: 422, distance: 89.2
click at [252, 354] on quentale-workspace at bounding box center [495, 260] width 991 height 521
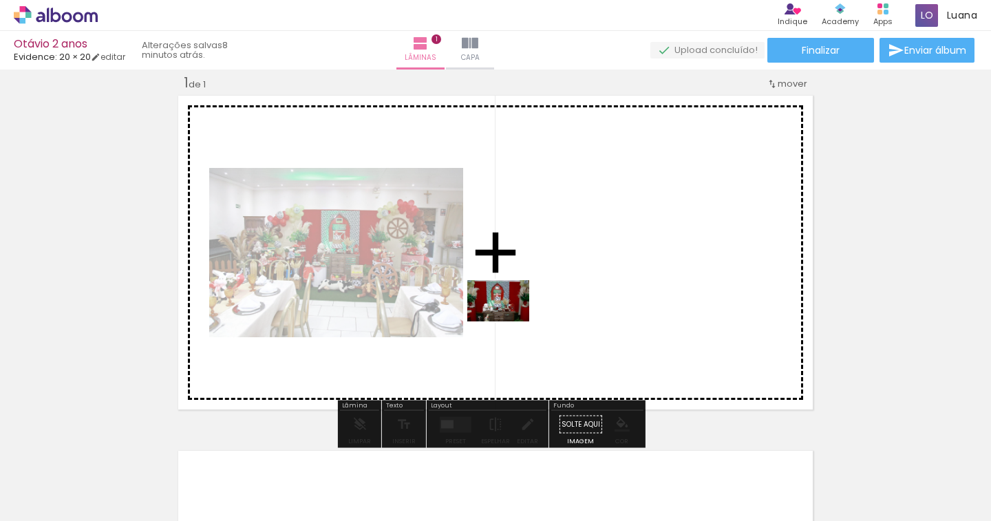
drag, startPoint x: 229, startPoint y: 466, endPoint x: 508, endPoint y: 321, distance: 314.8
click at [508, 321] on quentale-workspace at bounding box center [495, 260] width 991 height 521
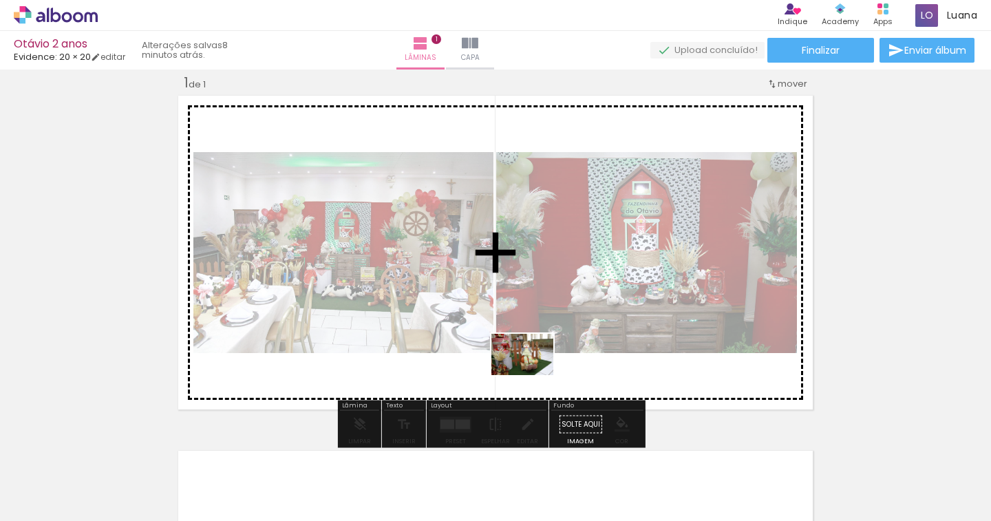
drag, startPoint x: 359, startPoint y: 486, endPoint x: 532, endPoint y: 375, distance: 206.1
click at [532, 375] on quentale-workspace at bounding box center [495, 260] width 991 height 521
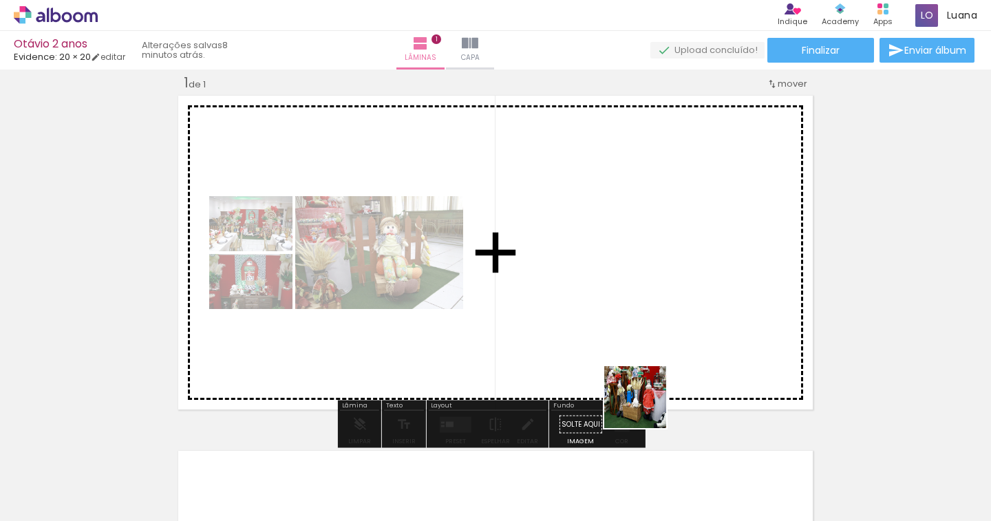
drag, startPoint x: 654, startPoint y: 463, endPoint x: 645, endPoint y: 400, distance: 63.9
click at [645, 400] on quentale-workspace at bounding box center [495, 260] width 991 height 521
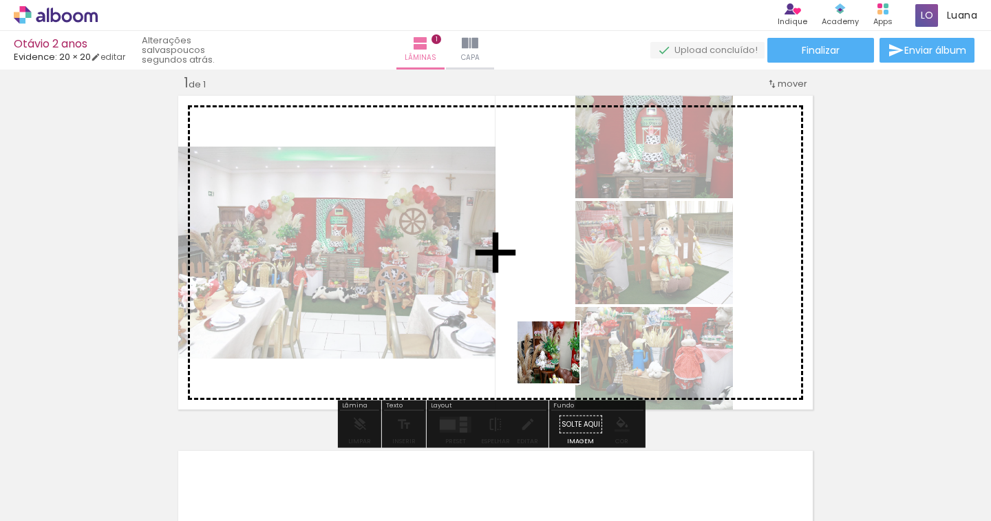
drag, startPoint x: 609, startPoint y: 475, endPoint x: 557, endPoint y: 360, distance: 125.9
click at [557, 360] on quentale-workspace at bounding box center [495, 260] width 991 height 521
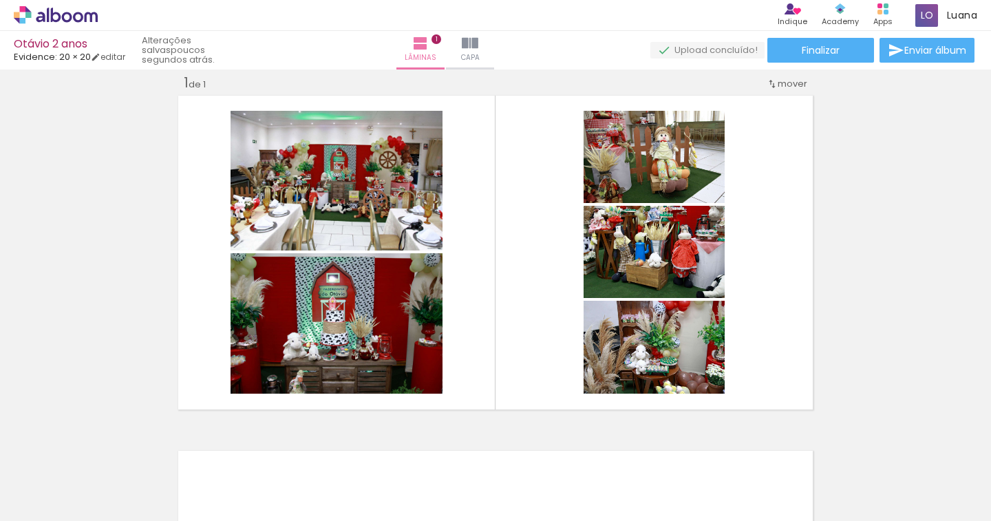
scroll to position [0, 138]
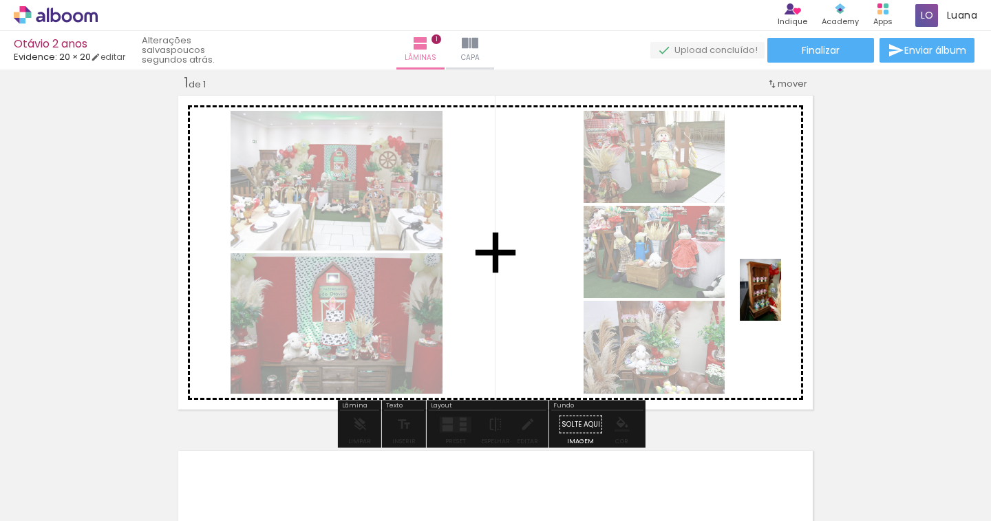
drag, startPoint x: 953, startPoint y: 487, endPoint x: 781, endPoint y: 300, distance: 254.2
click at [781, 300] on quentale-workspace at bounding box center [495, 260] width 991 height 521
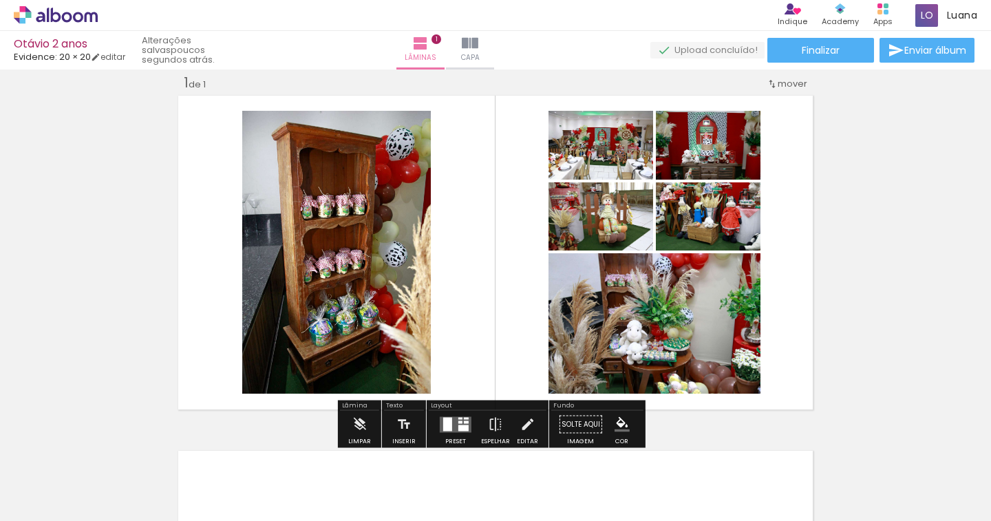
scroll to position [0, 248]
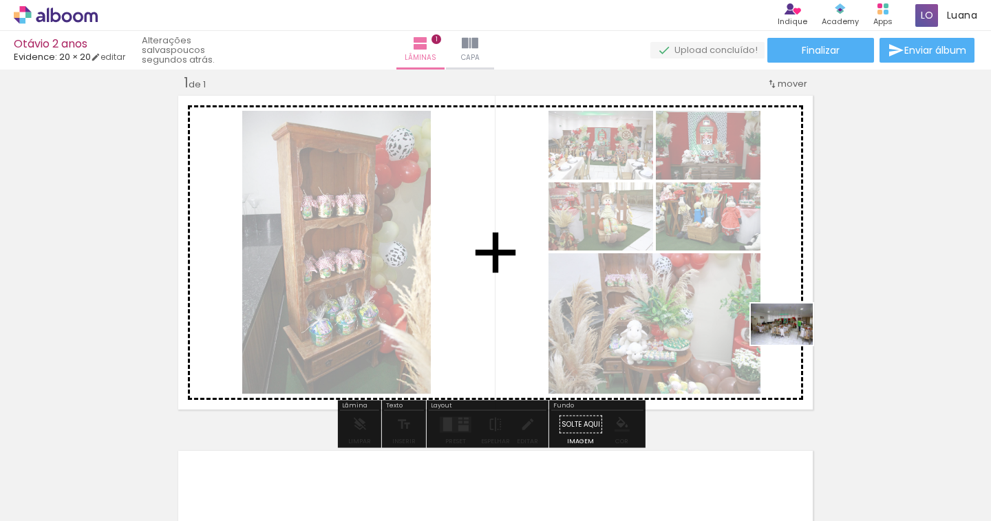
drag, startPoint x: 869, startPoint y: 460, endPoint x: 792, endPoint y: 345, distance: 138.9
click at [792, 345] on quentale-workspace at bounding box center [495, 260] width 991 height 521
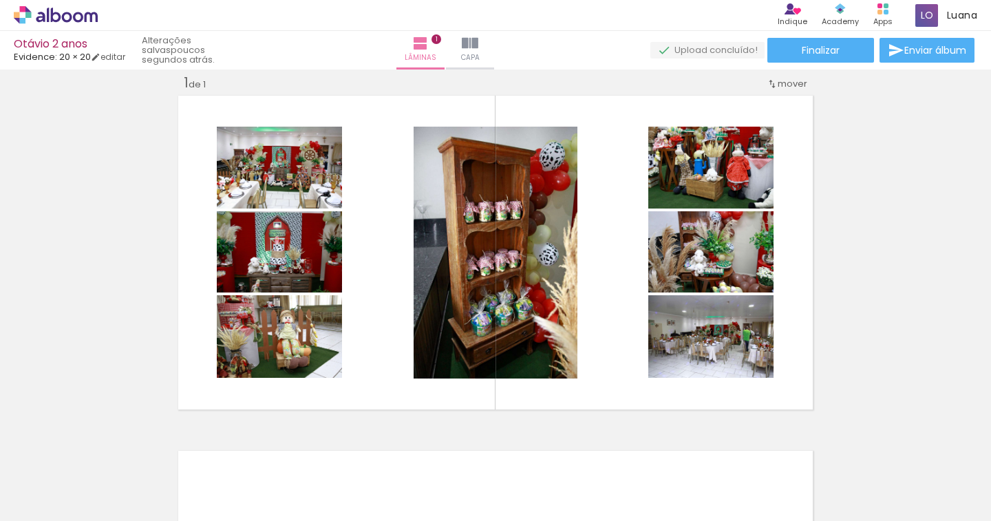
scroll to position [0, 0]
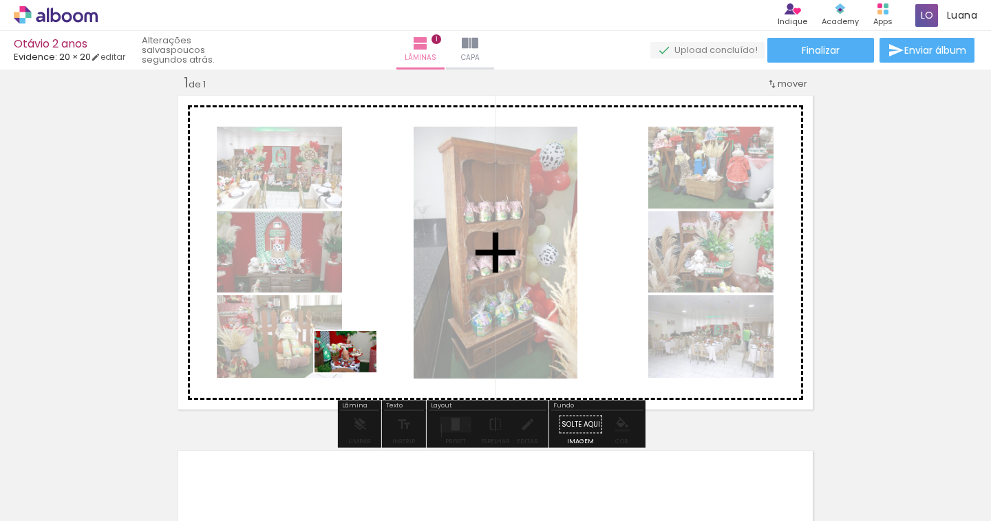
drag, startPoint x: 308, startPoint y: 470, endPoint x: 363, endPoint y: 364, distance: 119.4
click at [363, 364] on quentale-workspace at bounding box center [495, 260] width 991 height 521
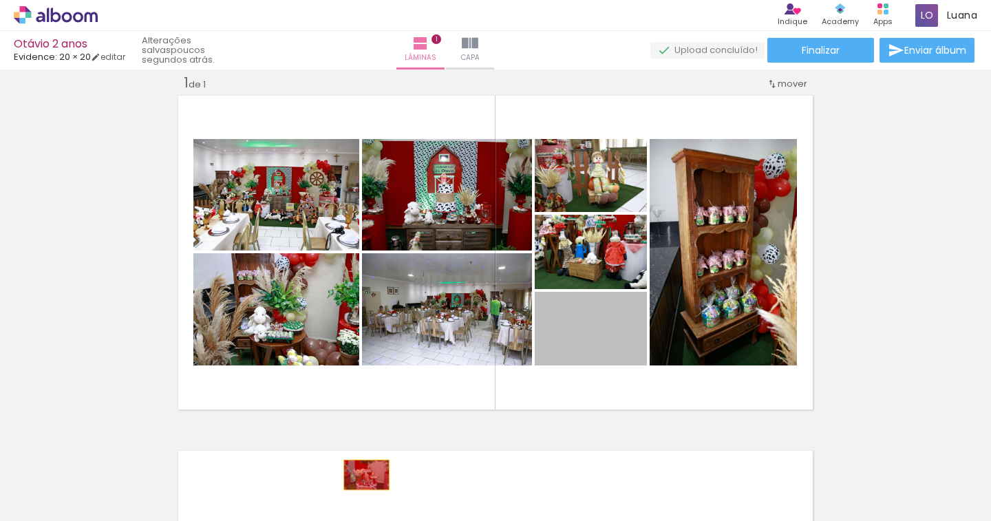
drag, startPoint x: 603, startPoint y: 345, endPoint x: 458, endPoint y: 477, distance: 195.8
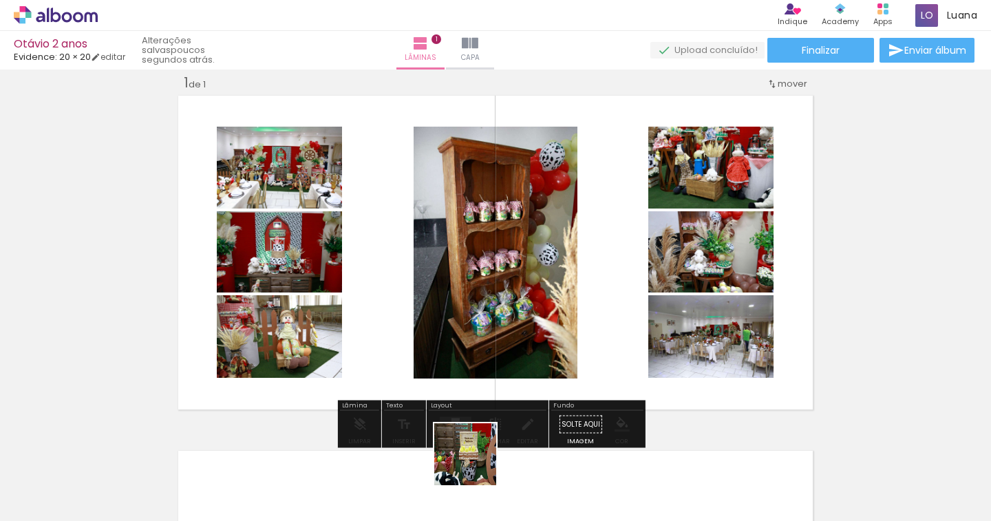
drag, startPoint x: 462, startPoint y: 477, endPoint x: 594, endPoint y: 369, distance: 170.5
click at [594, 369] on quentale-workspace at bounding box center [495, 260] width 991 height 521
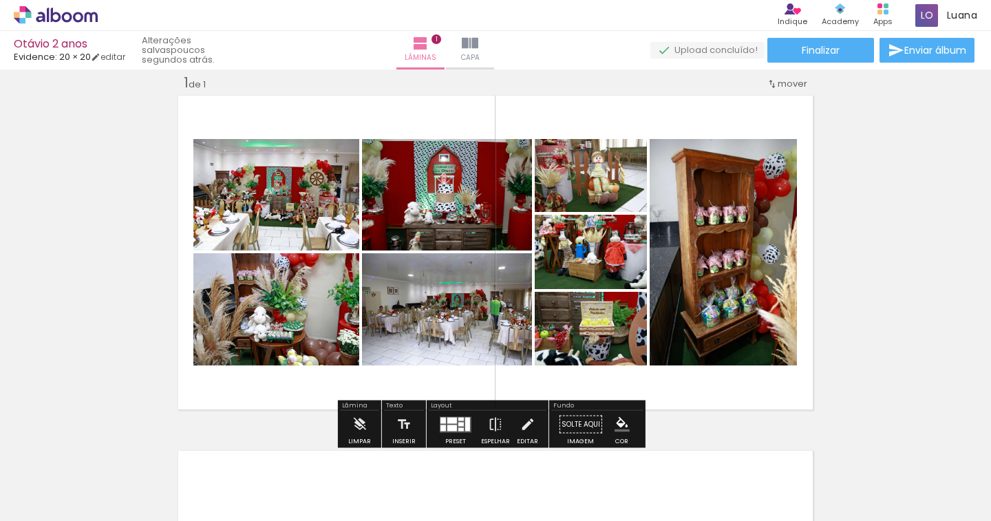
click at [461, 418] on quentale-layouter at bounding box center [456, 424] width 32 height 16
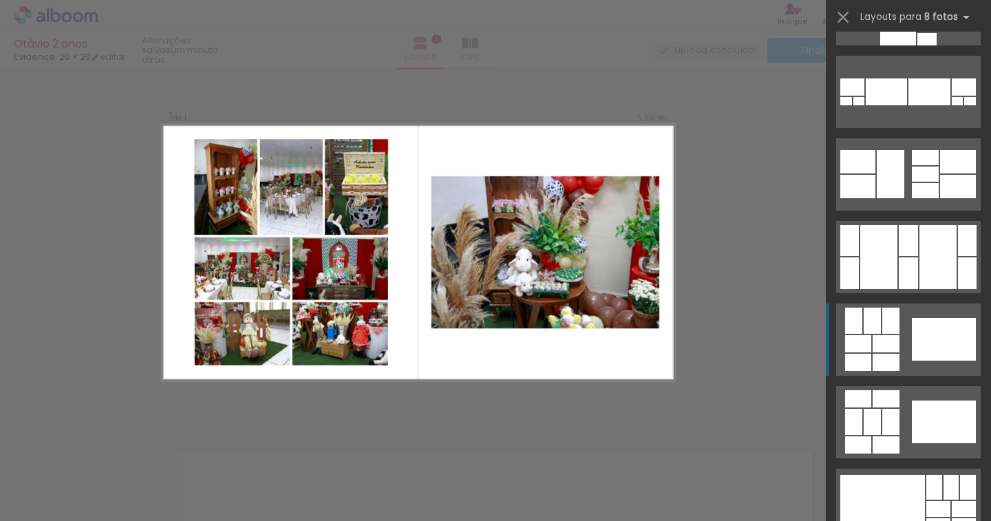
scroll to position [2614, 0]
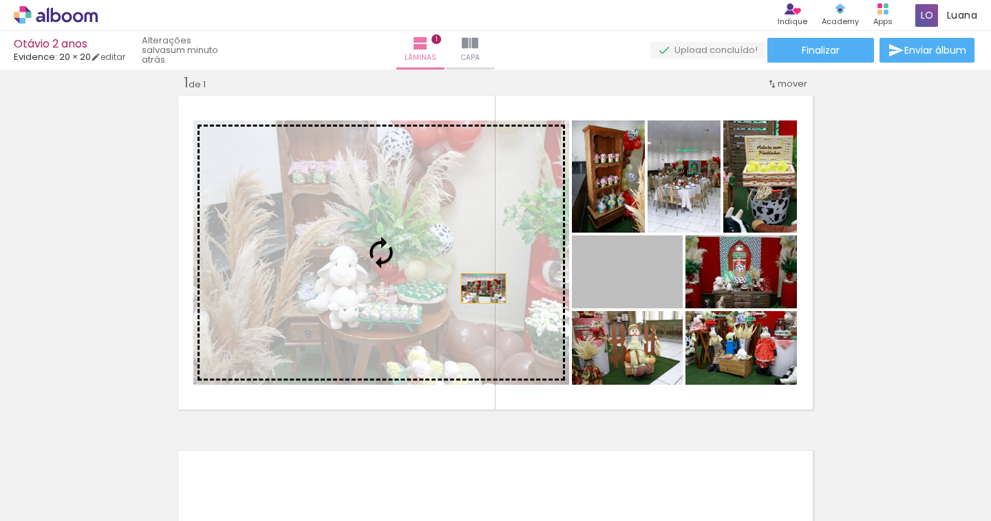
drag, startPoint x: 645, startPoint y: 294, endPoint x: 469, endPoint y: 288, distance: 176.9
click at [0, 0] on slot at bounding box center [0, 0] width 0 height 0
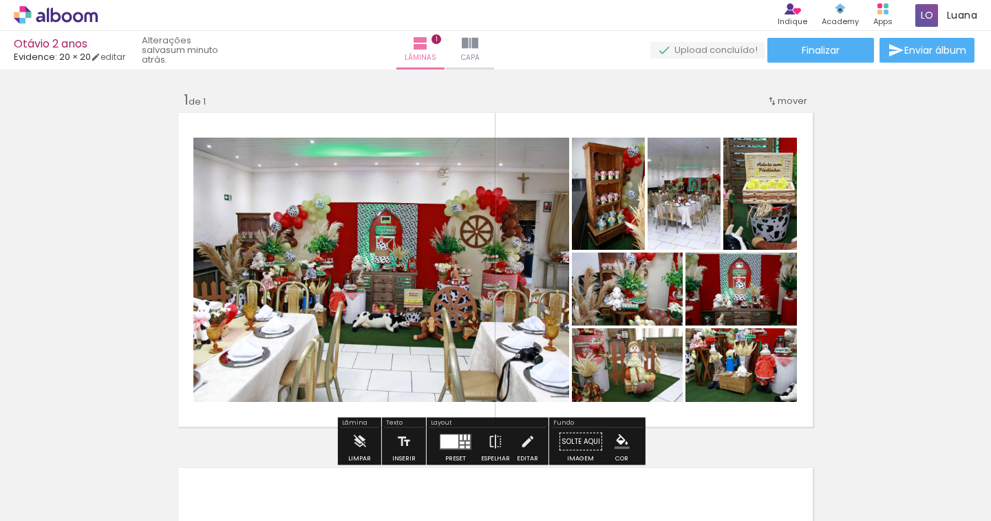
click at [222, 148] on div at bounding box center [226, 152] width 8 height 8
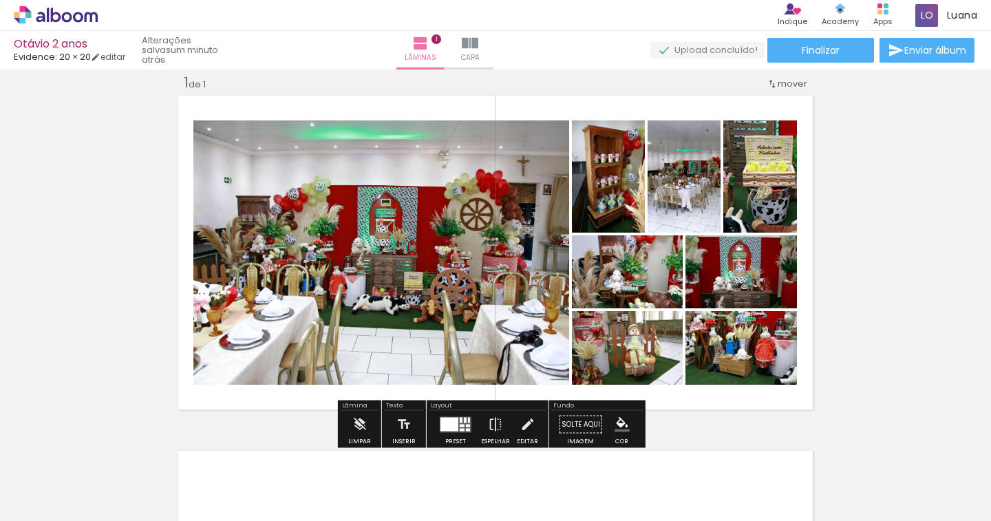
scroll to position [2614, 0]
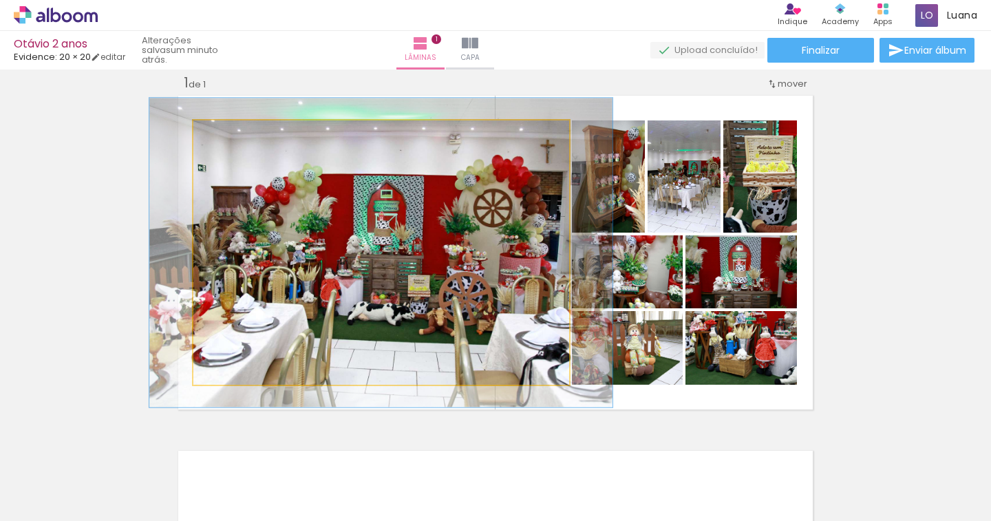
drag, startPoint x: 221, startPoint y: 134, endPoint x: 229, endPoint y: 134, distance: 8.3
type paper-slider "117"
click at [229, 134] on div at bounding box center [234, 135] width 12 height 12
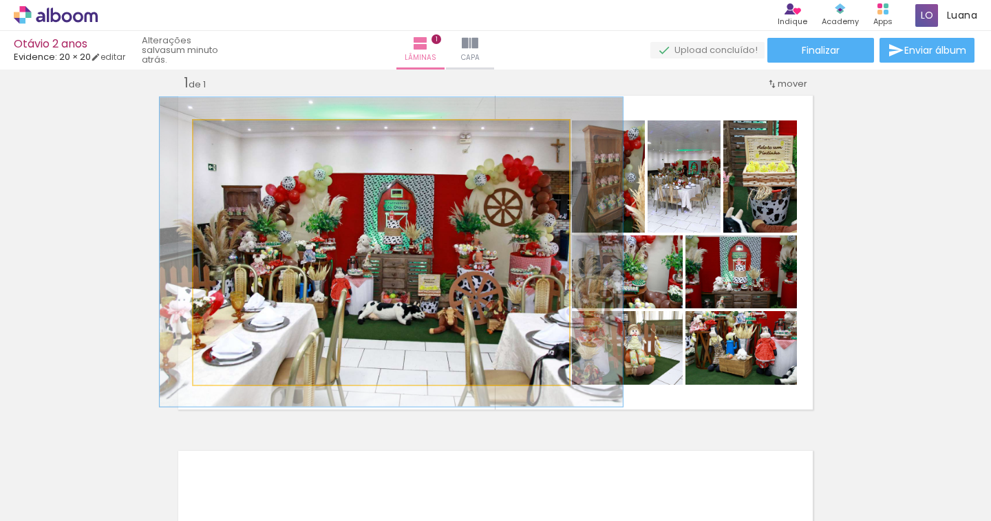
drag, startPoint x: 326, startPoint y: 211, endPoint x: 336, endPoint y: 210, distance: 9.7
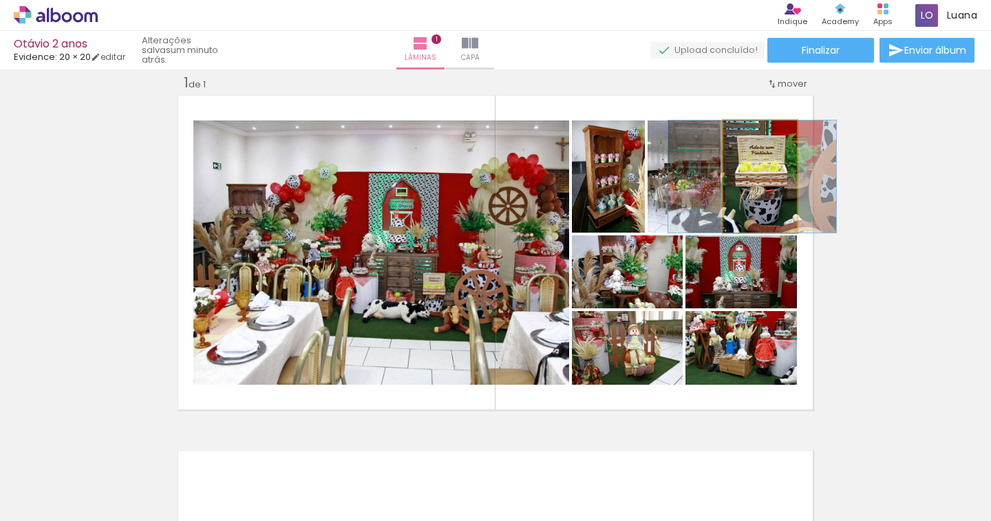
drag, startPoint x: 748, startPoint y: 197, endPoint x: 740, endPoint y: 198, distance: 7.7
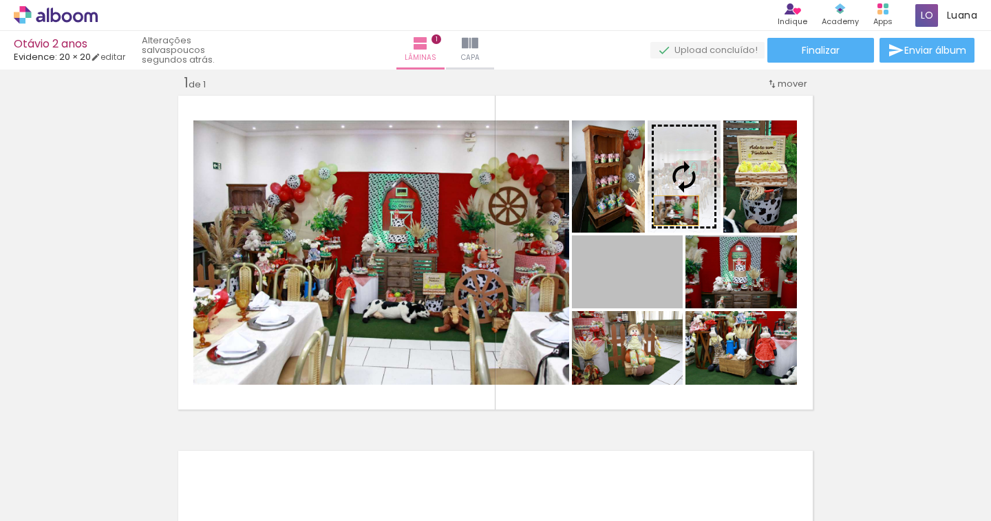
drag, startPoint x: 660, startPoint y: 277, endPoint x: 670, endPoint y: 211, distance: 67.4
click at [0, 0] on slot at bounding box center [0, 0] width 0 height 0
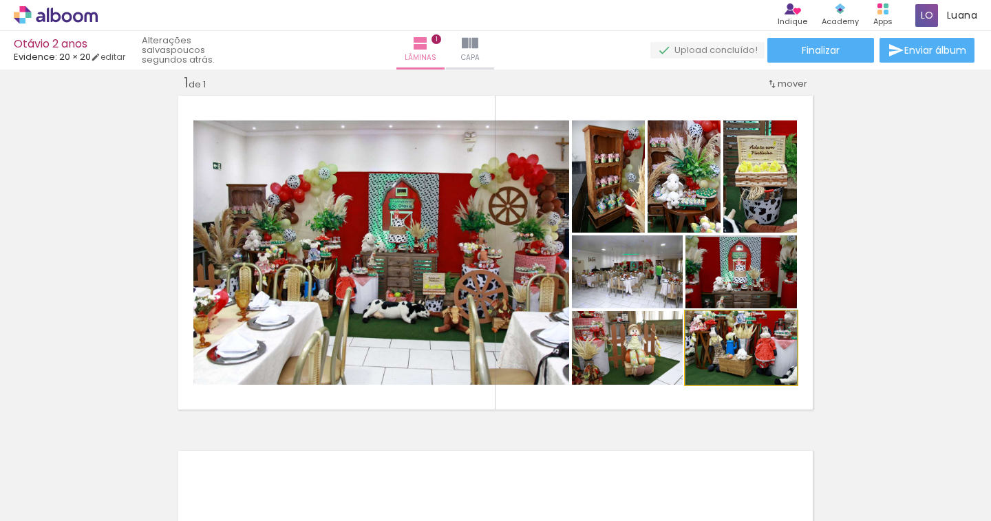
drag, startPoint x: 768, startPoint y: 354, endPoint x: 766, endPoint y: 334, distance: 20.0
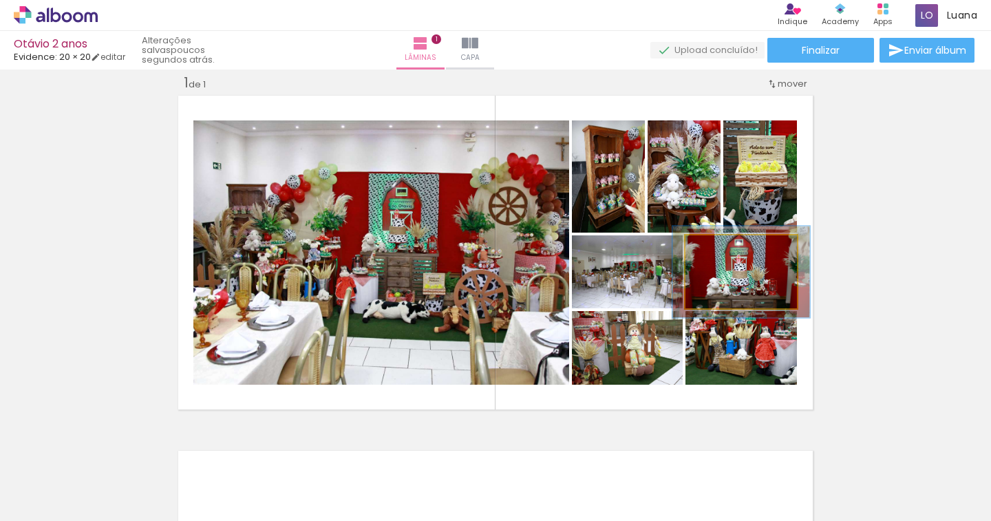
drag, startPoint x: 712, startPoint y: 248, endPoint x: 723, endPoint y: 246, distance: 11.2
type paper-slider "123"
click at [723, 246] on div at bounding box center [728, 250] width 12 height 12
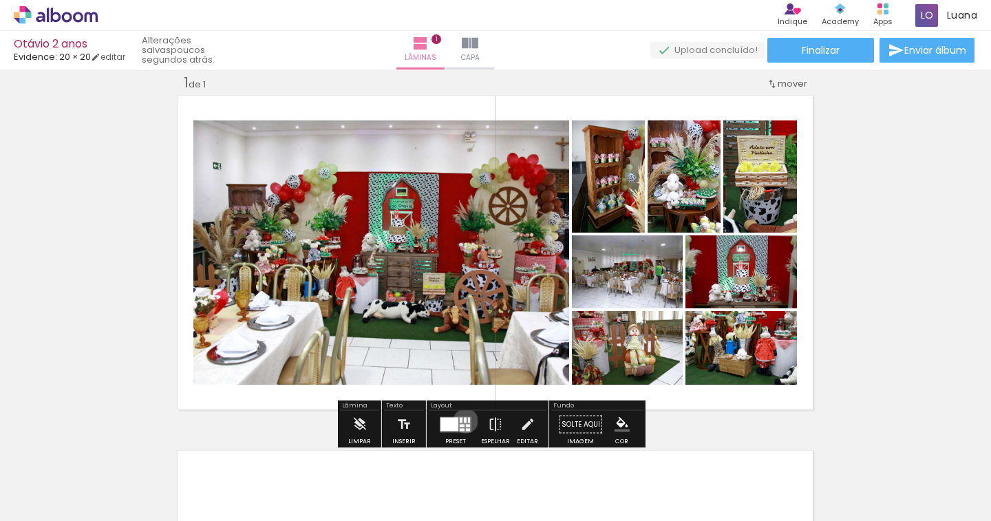
click at [464, 420] on div at bounding box center [465, 420] width 3 height 6
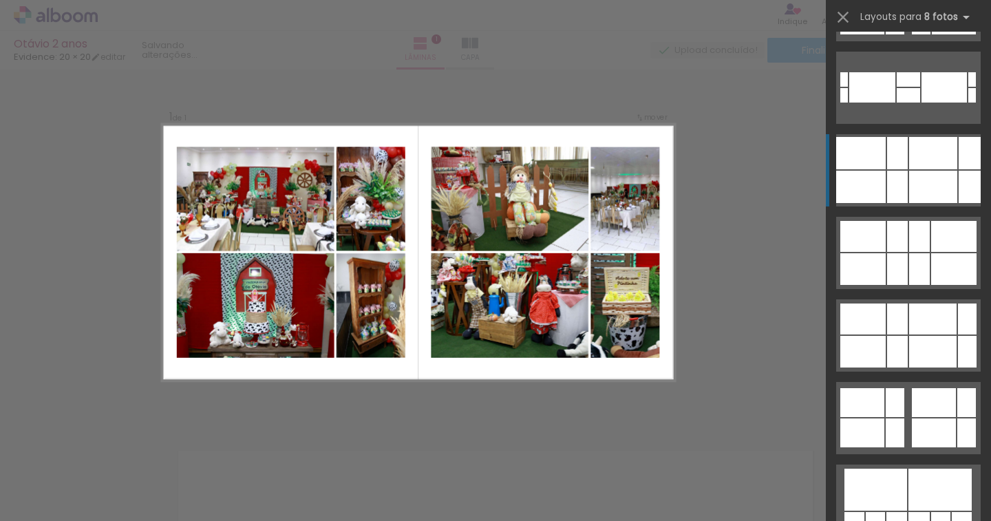
scroll to position [3715, 0]
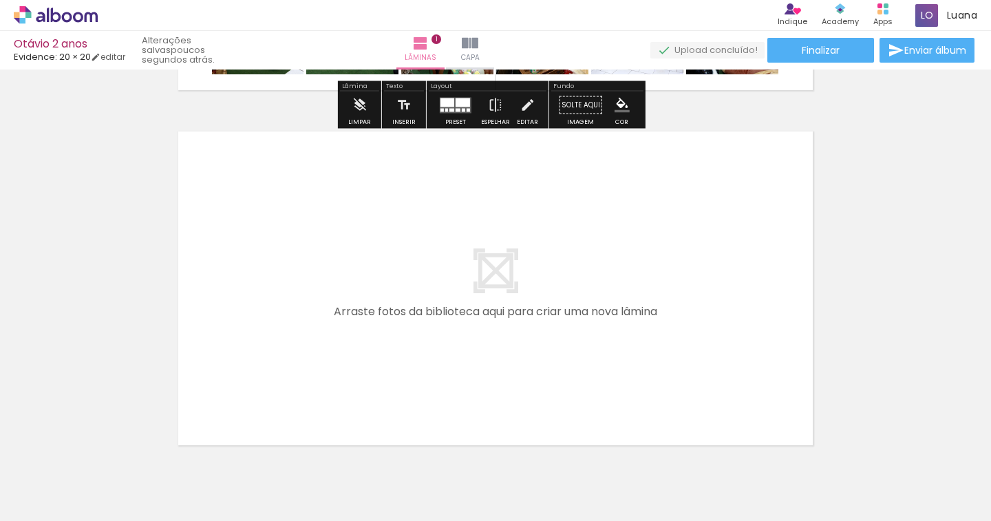
scroll to position [361, 0]
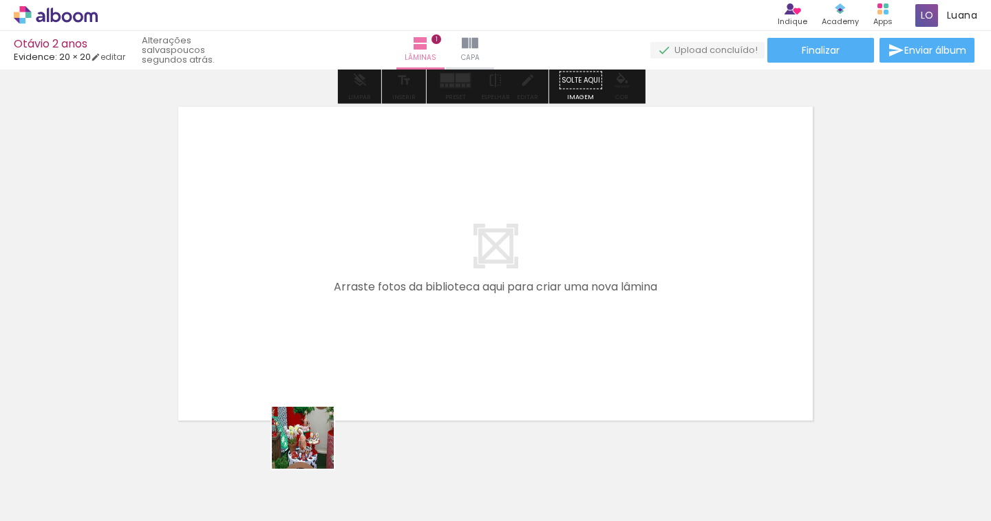
drag, startPoint x: 313, startPoint y: 473, endPoint x: 315, endPoint y: 377, distance: 96.3
click at [315, 377] on quentale-workspace at bounding box center [495, 260] width 991 height 521
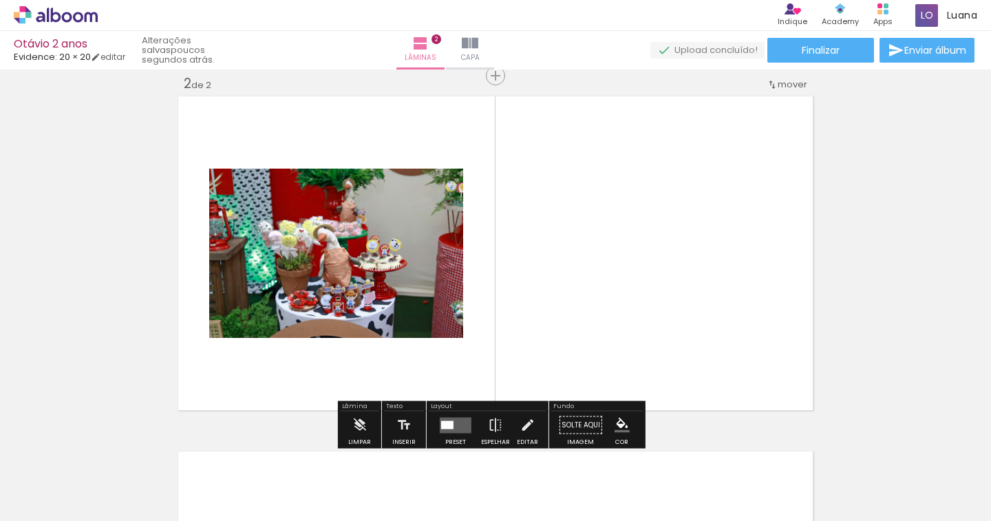
scroll to position [372, 0]
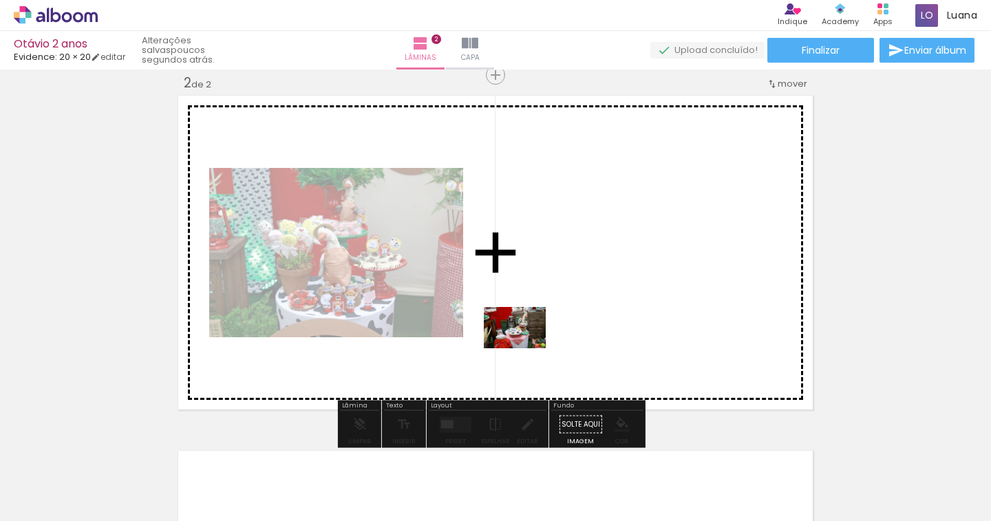
drag, startPoint x: 533, startPoint y: 475, endPoint x: 525, endPoint y: 348, distance: 126.9
click at [525, 348] on quentale-workspace at bounding box center [495, 260] width 991 height 521
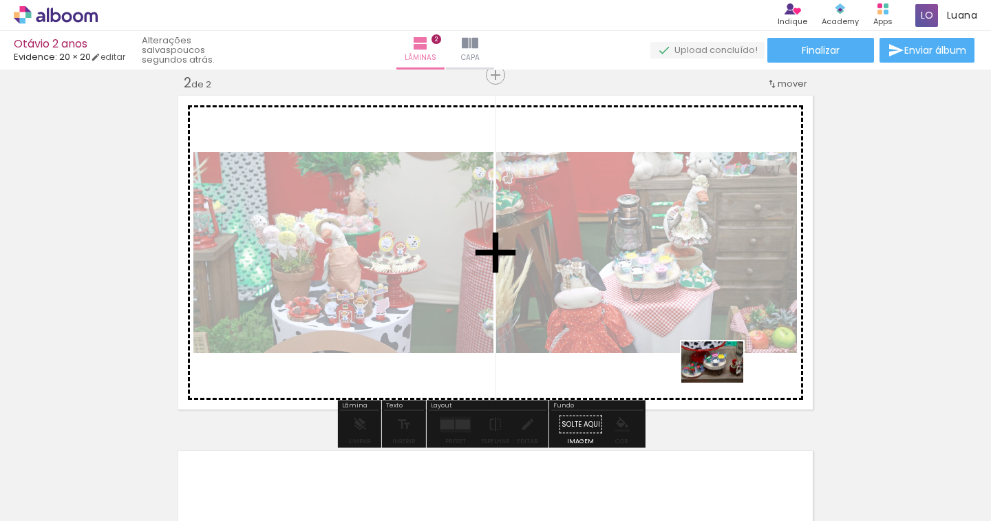
drag, startPoint x: 745, startPoint y: 470, endPoint x: 722, endPoint y: 383, distance: 90.3
click at [722, 383] on quentale-workspace at bounding box center [495, 260] width 991 height 521
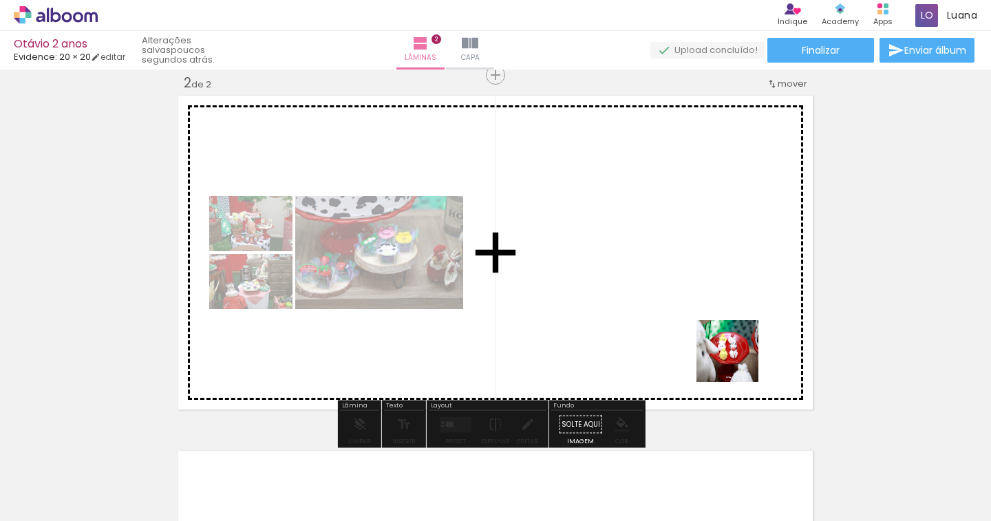
drag, startPoint x: 826, startPoint y: 477, endPoint x: 729, endPoint y: 351, distance: 158.9
click at [729, 351] on quentale-workspace at bounding box center [495, 260] width 991 height 521
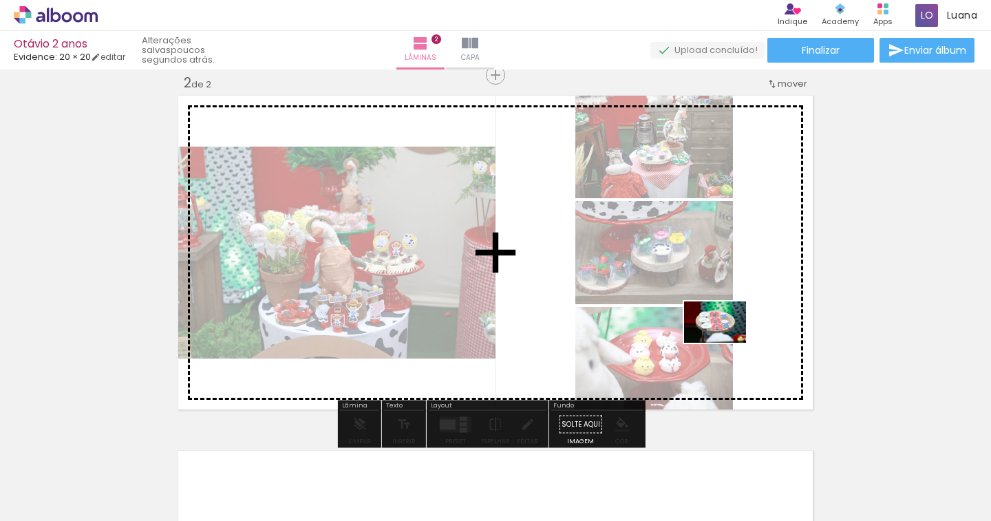
drag, startPoint x: 912, startPoint y: 468, endPoint x: 724, endPoint y: 343, distance: 225.2
click at [724, 343] on quentale-workspace at bounding box center [495, 260] width 991 height 521
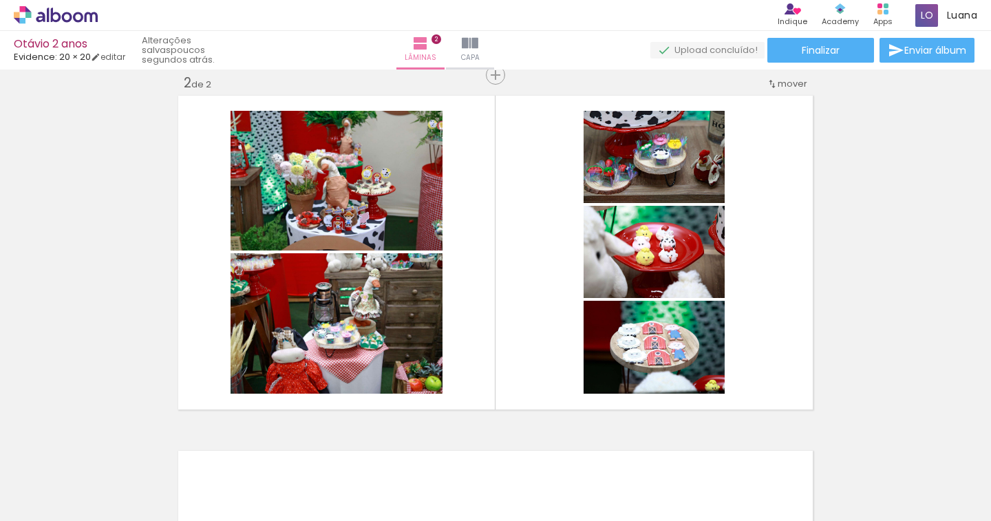
scroll to position [0, 626]
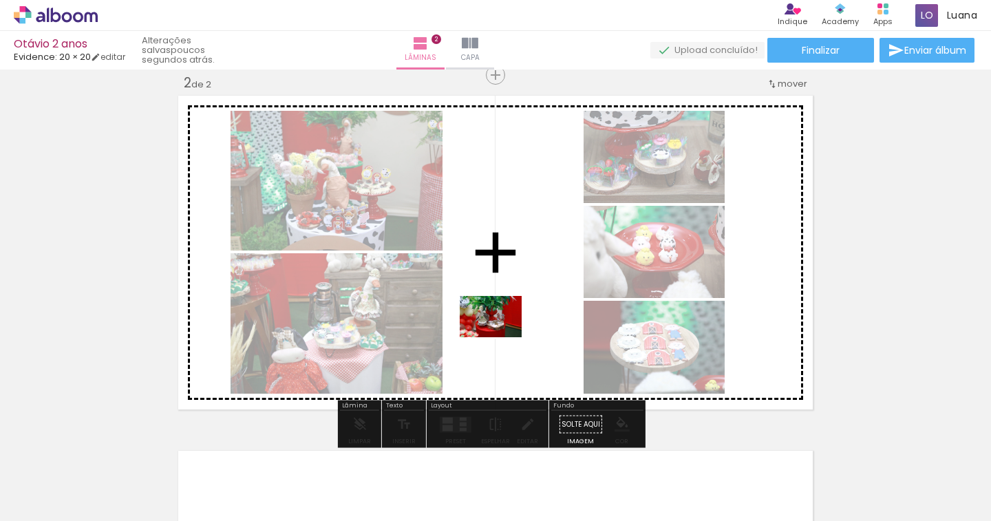
drag, startPoint x: 386, startPoint y: 477, endPoint x: 511, endPoint y: 322, distance: 199.6
click at [511, 322] on quentale-workspace at bounding box center [495, 260] width 991 height 521
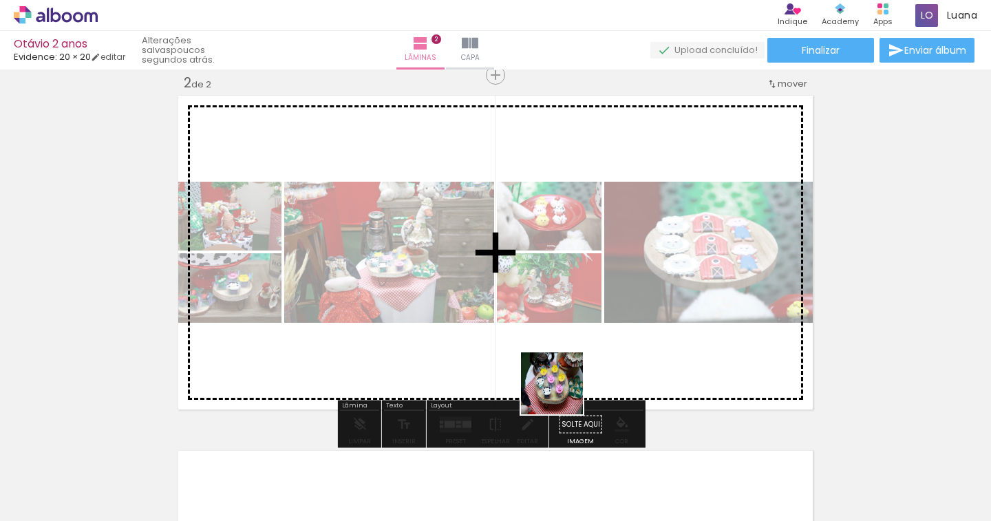
drag, startPoint x: 599, startPoint y: 486, endPoint x: 558, endPoint y: 380, distance: 113.5
click at [558, 380] on quentale-workspace at bounding box center [495, 260] width 991 height 521
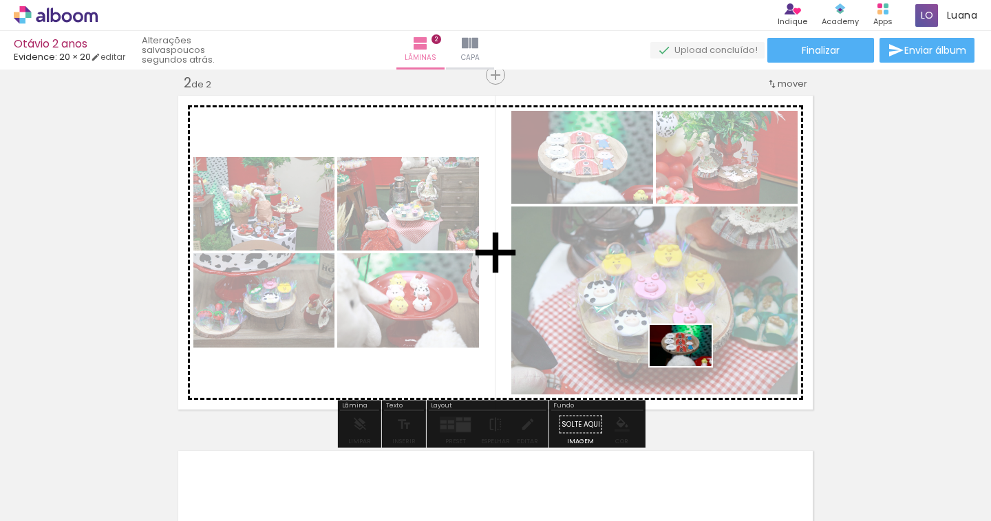
drag, startPoint x: 691, startPoint y: 431, endPoint x: 691, endPoint y: 366, distance: 64.7
click at [691, 366] on quentale-workspace at bounding box center [495, 260] width 991 height 521
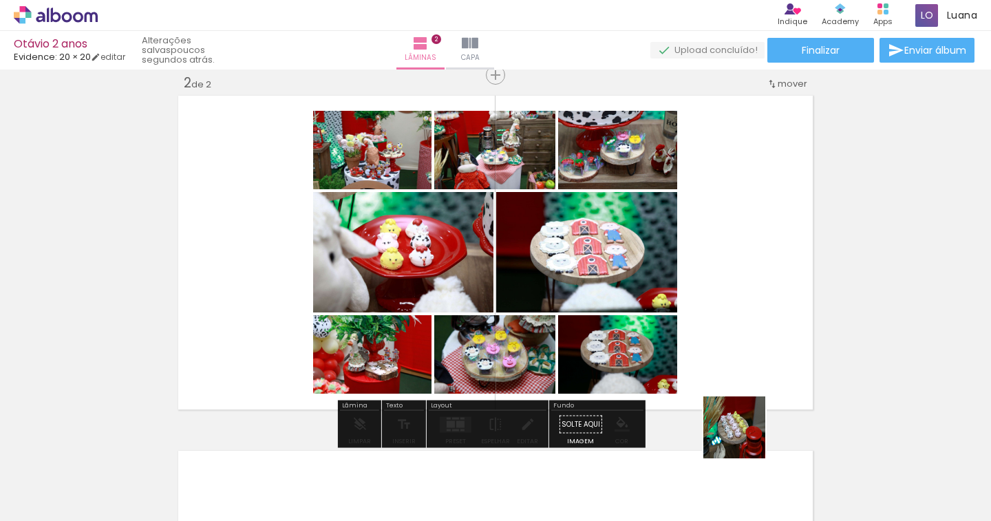
drag, startPoint x: 758, startPoint y: 480, endPoint x: 804, endPoint y: 444, distance: 57.4
click at [732, 360] on quentale-workspace at bounding box center [495, 260] width 991 height 521
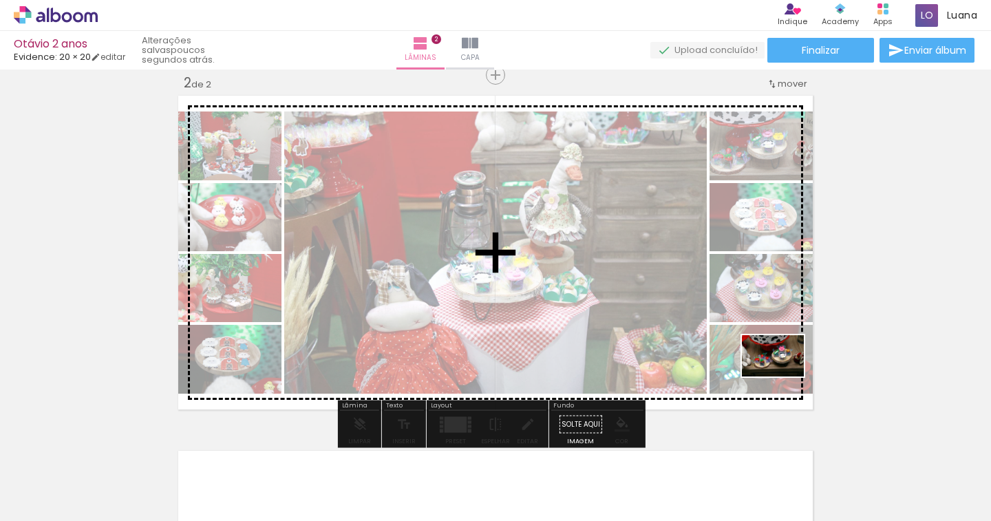
drag, startPoint x: 822, startPoint y: 471, endPoint x: 783, endPoint y: 376, distance: 102.1
click at [783, 376] on quentale-workspace at bounding box center [495, 260] width 991 height 521
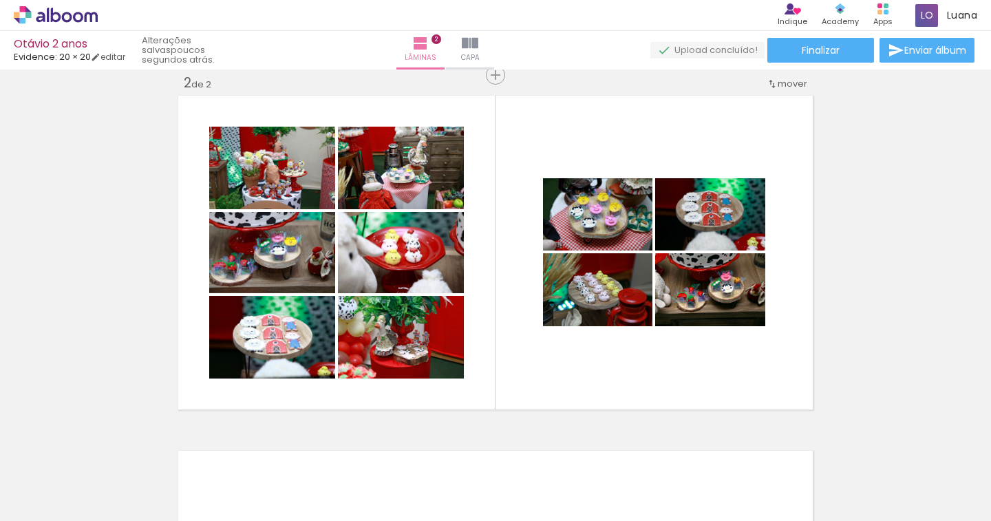
scroll to position [0, 0]
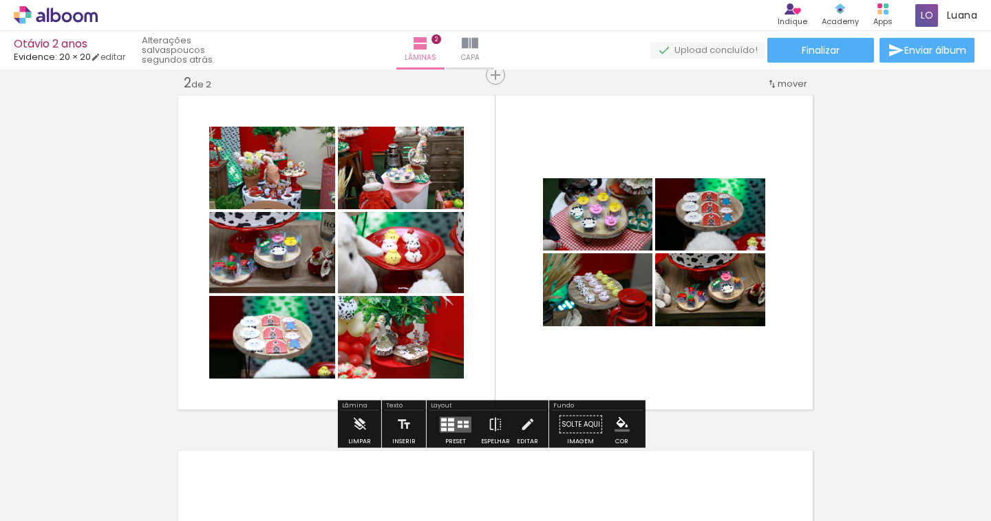
click at [465, 429] on quentale-layouter at bounding box center [456, 424] width 32 height 16
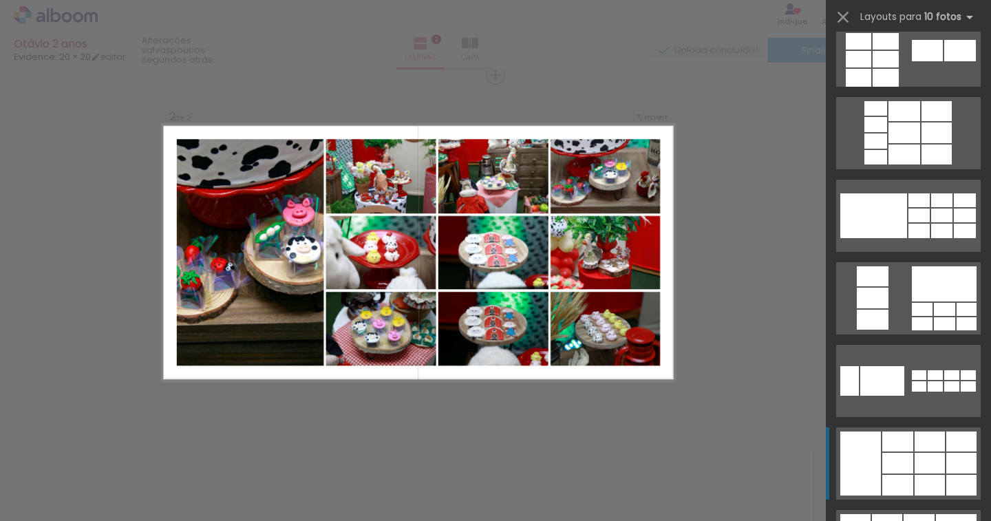
scroll to position [757, 0]
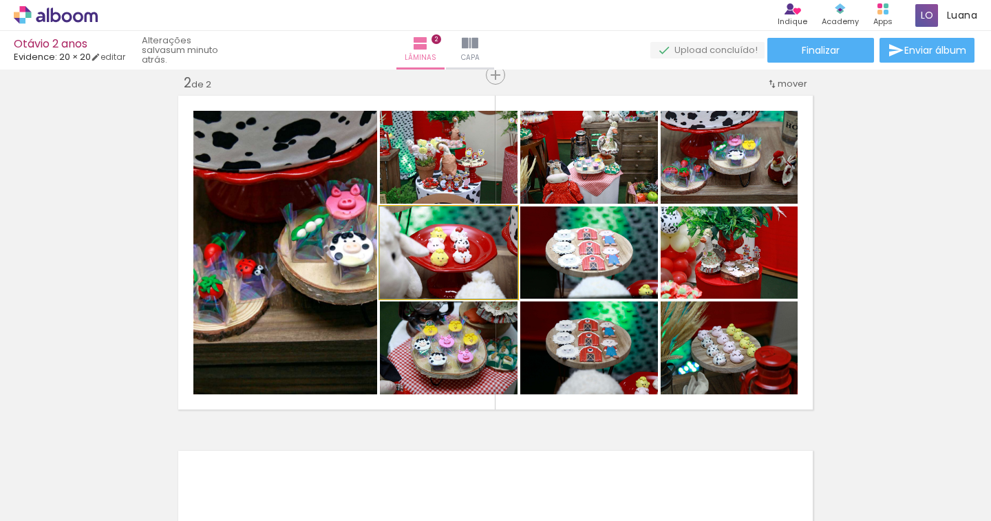
drag, startPoint x: 444, startPoint y: 270, endPoint x: 325, endPoint y: 270, distance: 119.0
click at [0, 0] on slot at bounding box center [0, 0] width 0 height 0
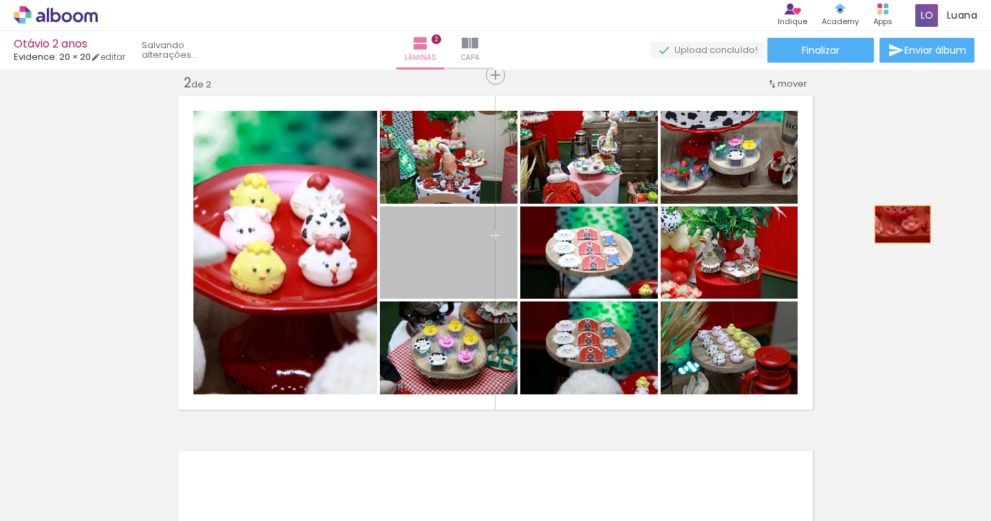
drag, startPoint x: 468, startPoint y: 249, endPoint x: 896, endPoint y: 224, distance: 429.3
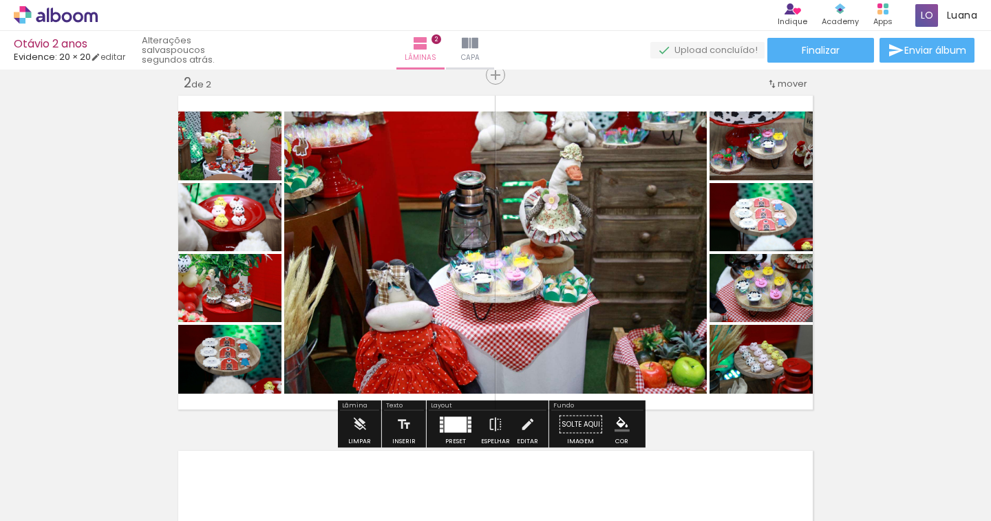
click at [457, 421] on div at bounding box center [455, 424] width 22 height 16
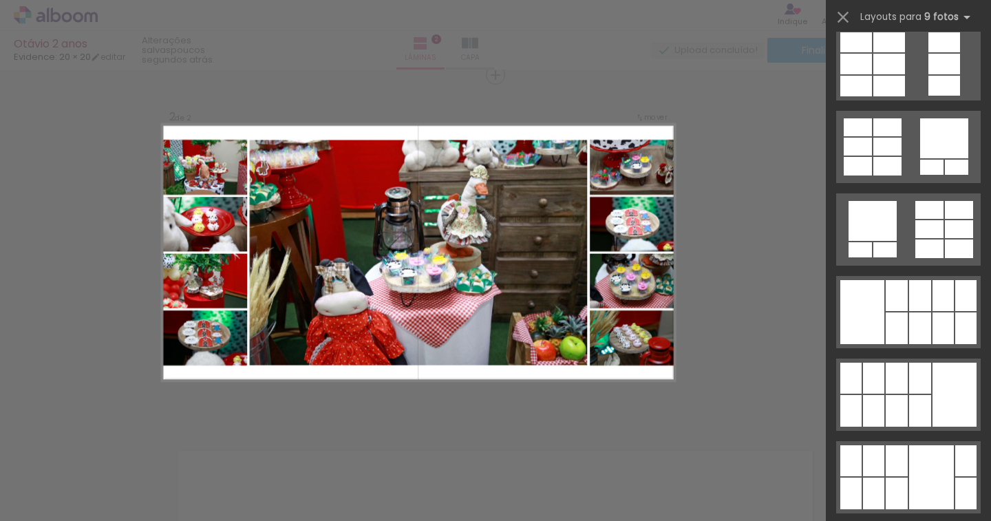
scroll to position [0, 0]
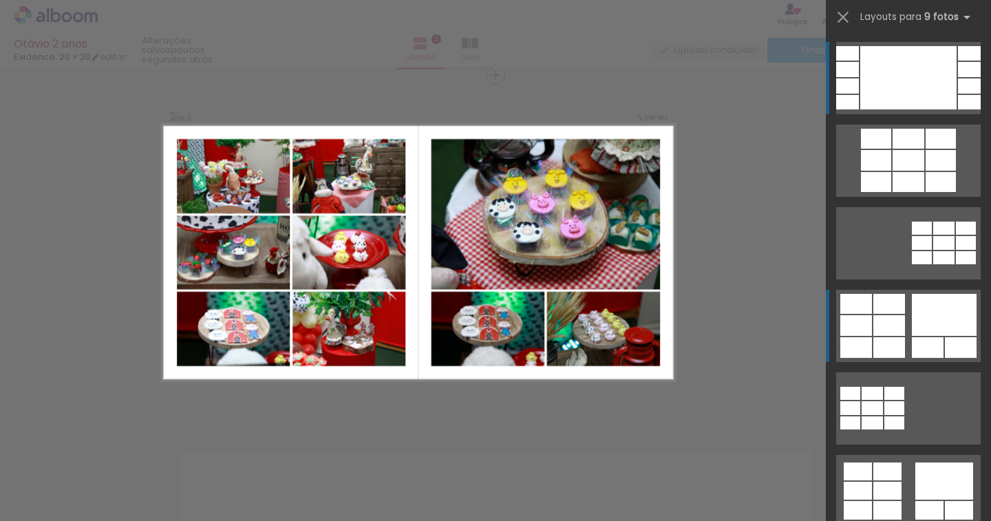
click at [891, 192] on div at bounding box center [876, 182] width 30 height 20
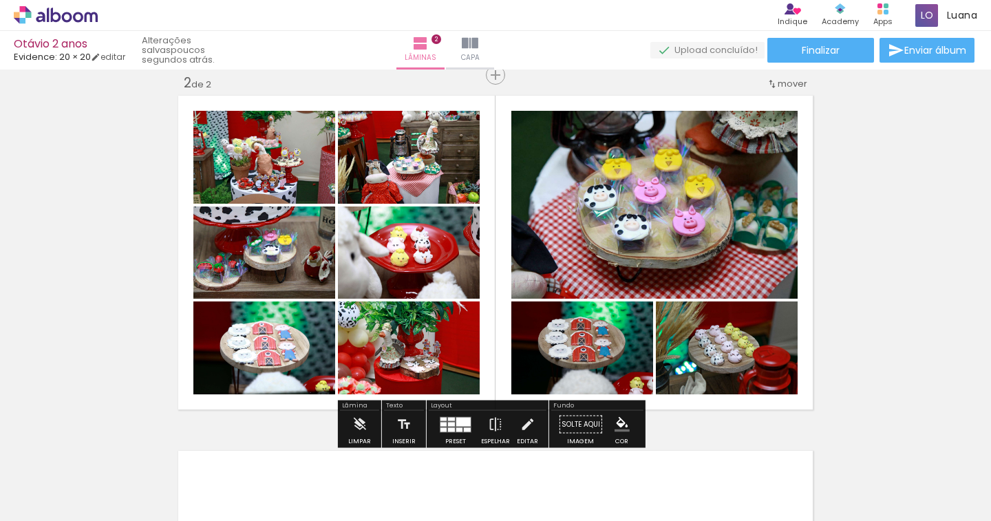
click at [456, 426] on quentale-layouter at bounding box center [456, 424] width 32 height 16
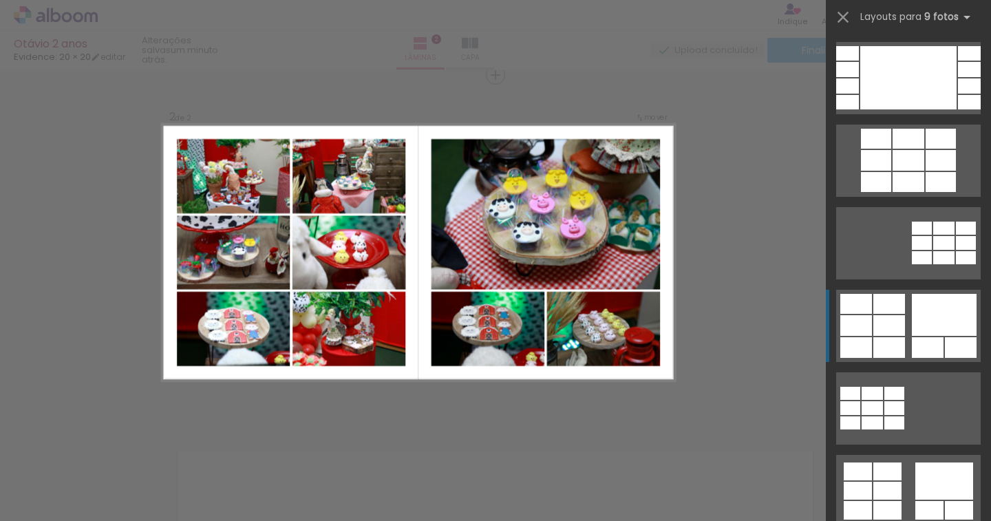
click at [945, 192] on div at bounding box center [940, 182] width 30 height 20
click at [891, 192] on div at bounding box center [876, 182] width 30 height 20
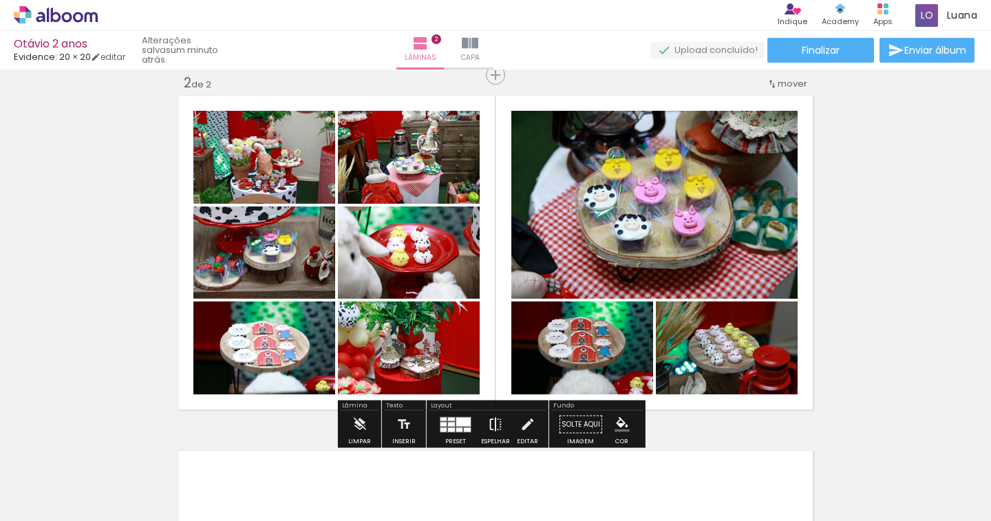
click at [488, 426] on iron-icon at bounding box center [495, 425] width 15 height 28
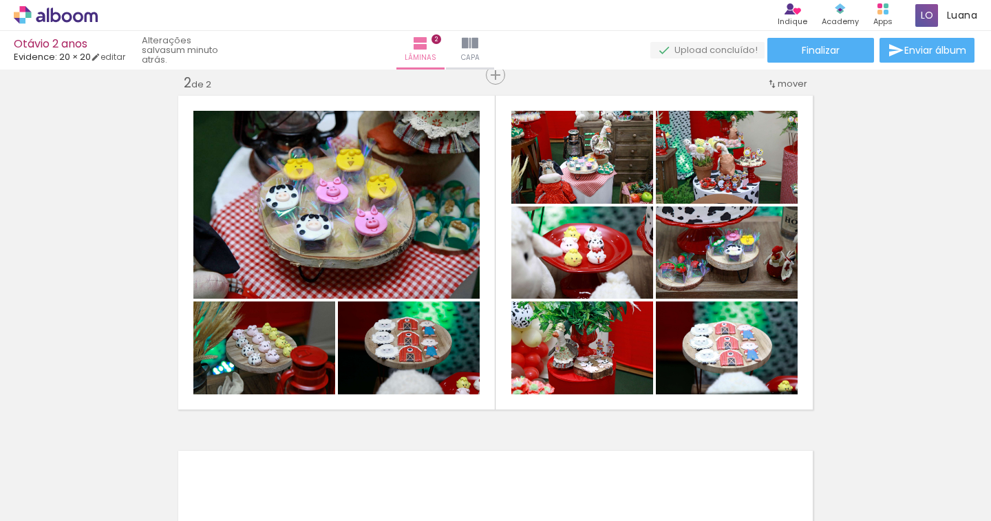
scroll to position [0, 588]
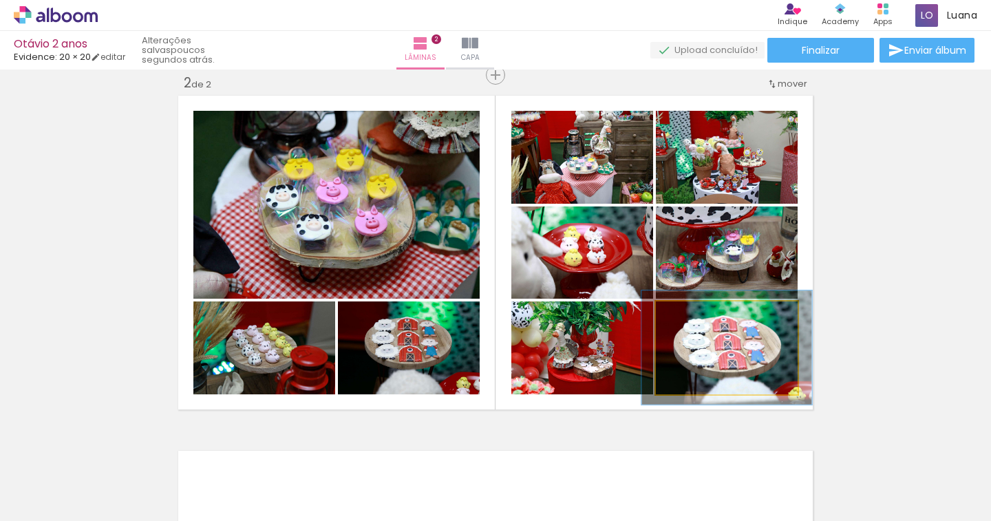
drag, startPoint x: 691, startPoint y: 318, endPoint x: 701, endPoint y: 316, distance: 9.9
type paper-slider "120"
click at [701, 316] on div at bounding box center [698, 316] width 22 height 22
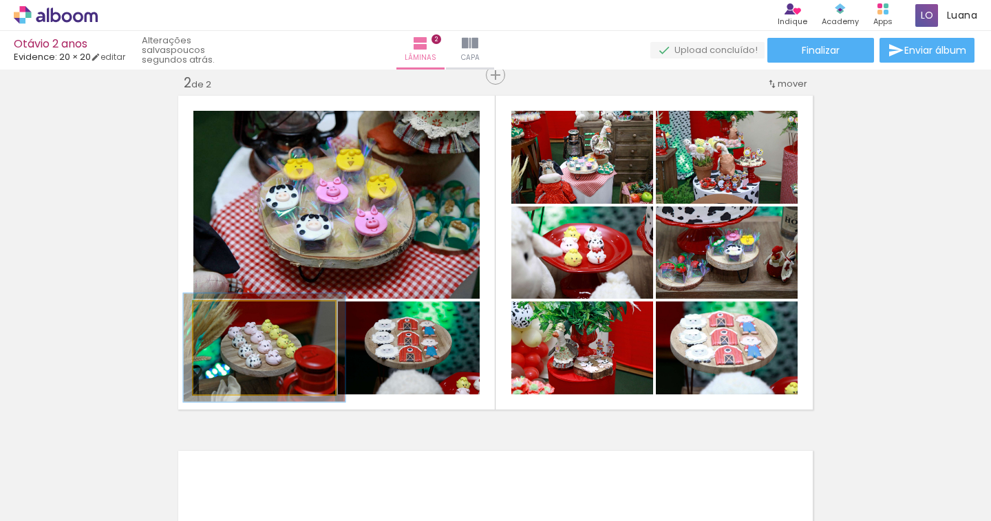
type paper-slider "114"
click at [230, 314] on div at bounding box center [232, 316] width 12 height 12
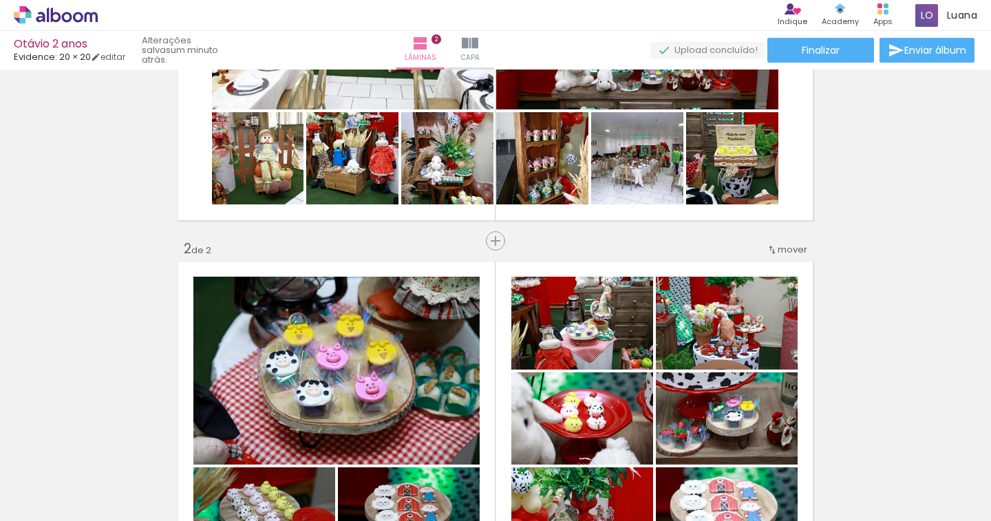
scroll to position [97, 0]
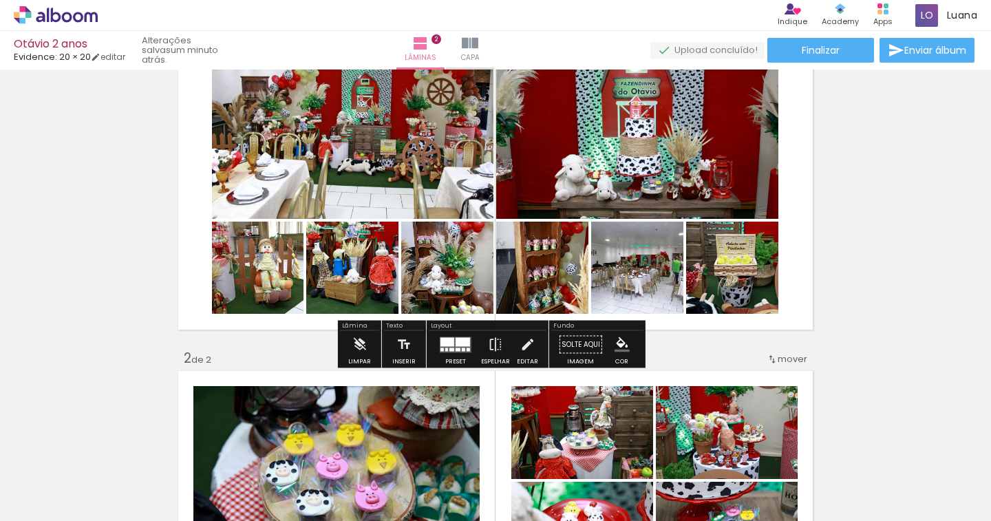
click at [455, 344] on div at bounding box center [462, 341] width 14 height 9
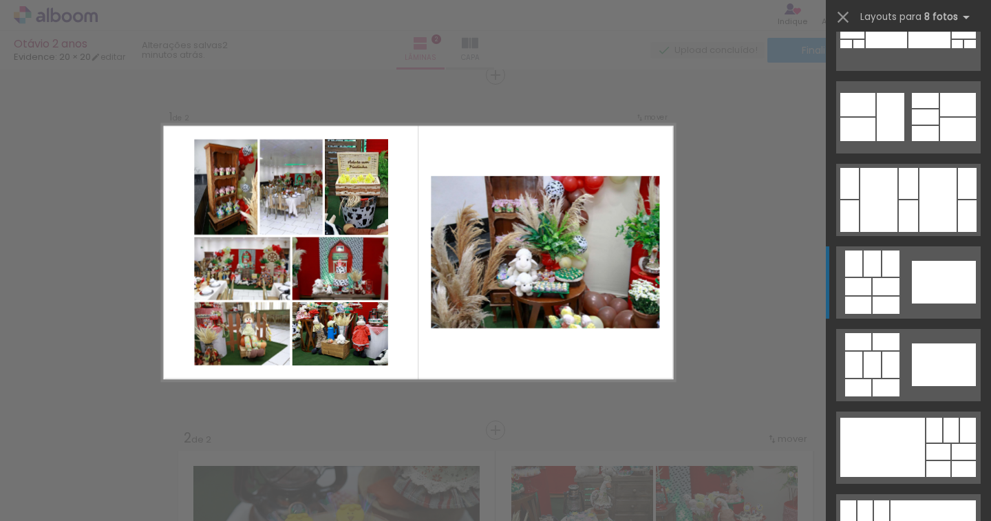
scroll to position [2614, 0]
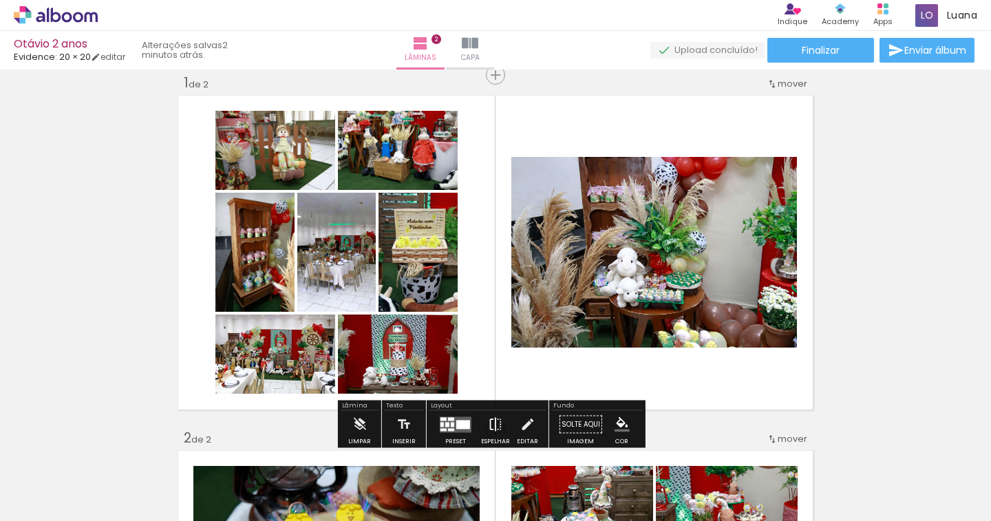
click at [499, 424] on paper-button "Espelhar" at bounding box center [495, 428] width 36 height 35
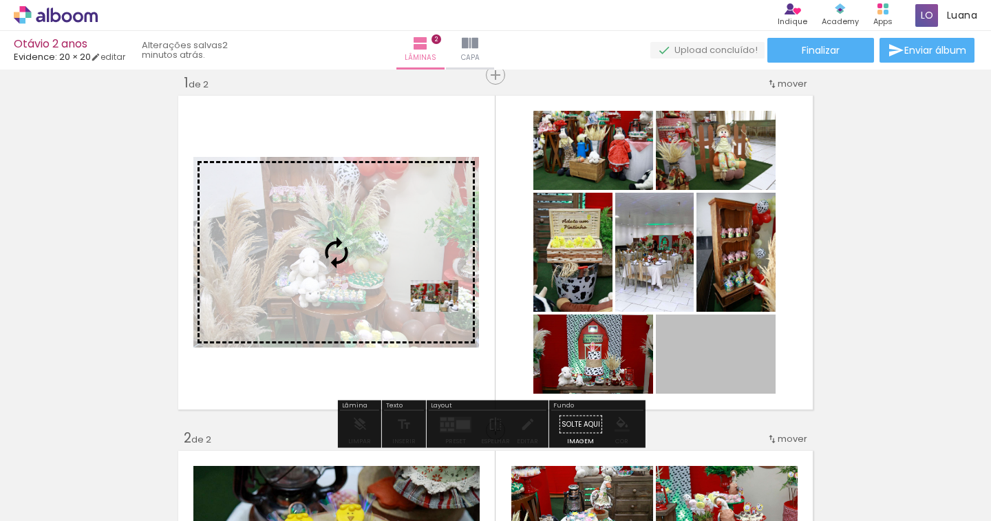
drag, startPoint x: 698, startPoint y: 367, endPoint x: 380, endPoint y: 270, distance: 332.1
click at [0, 0] on slot at bounding box center [0, 0] width 0 height 0
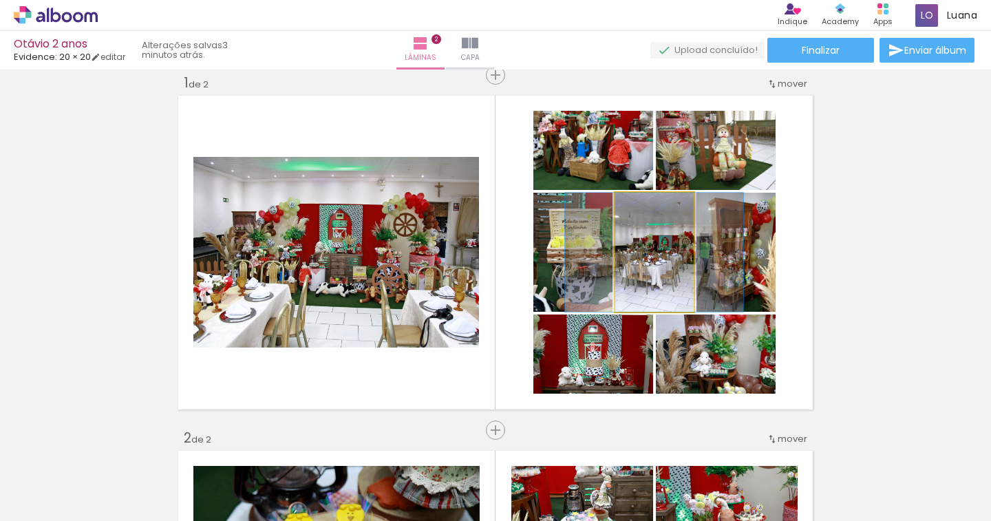
click at [669, 287] on quentale-photo at bounding box center [654, 252] width 78 height 119
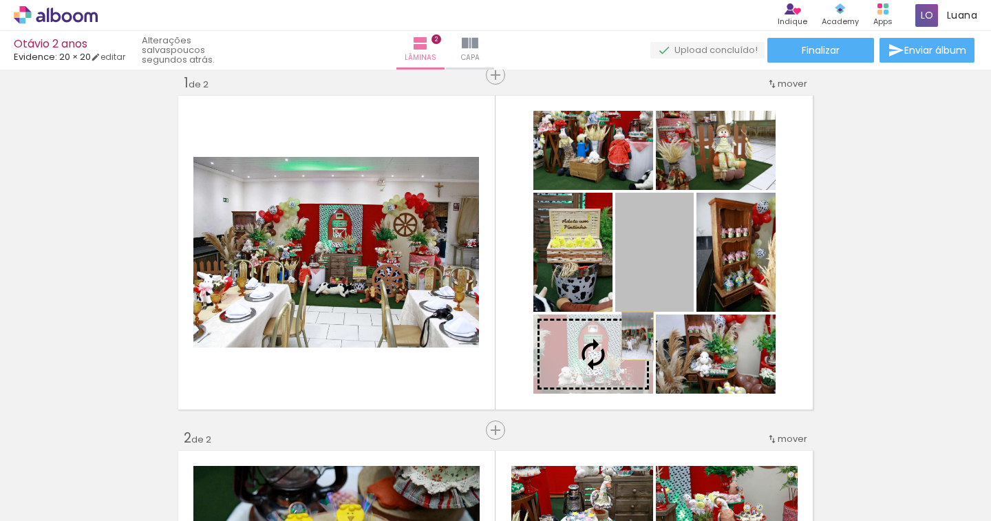
drag, startPoint x: 669, startPoint y: 287, endPoint x: 632, endPoint y: 336, distance: 61.4
click at [0, 0] on slot at bounding box center [0, 0] width 0 height 0
